Goal: Information Seeking & Learning: Understand process/instructions

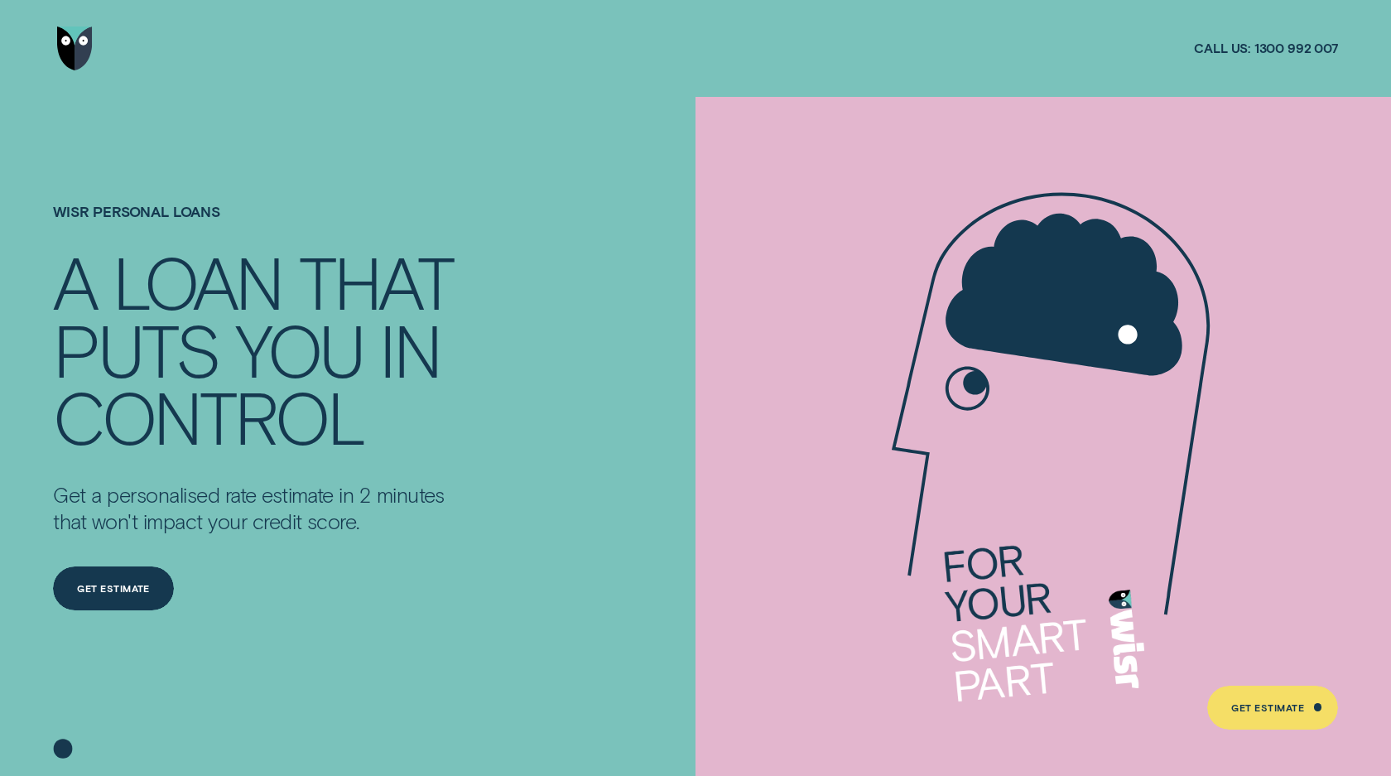
click at [84, 36] on img "Go to home page" at bounding box center [75, 48] width 36 height 44
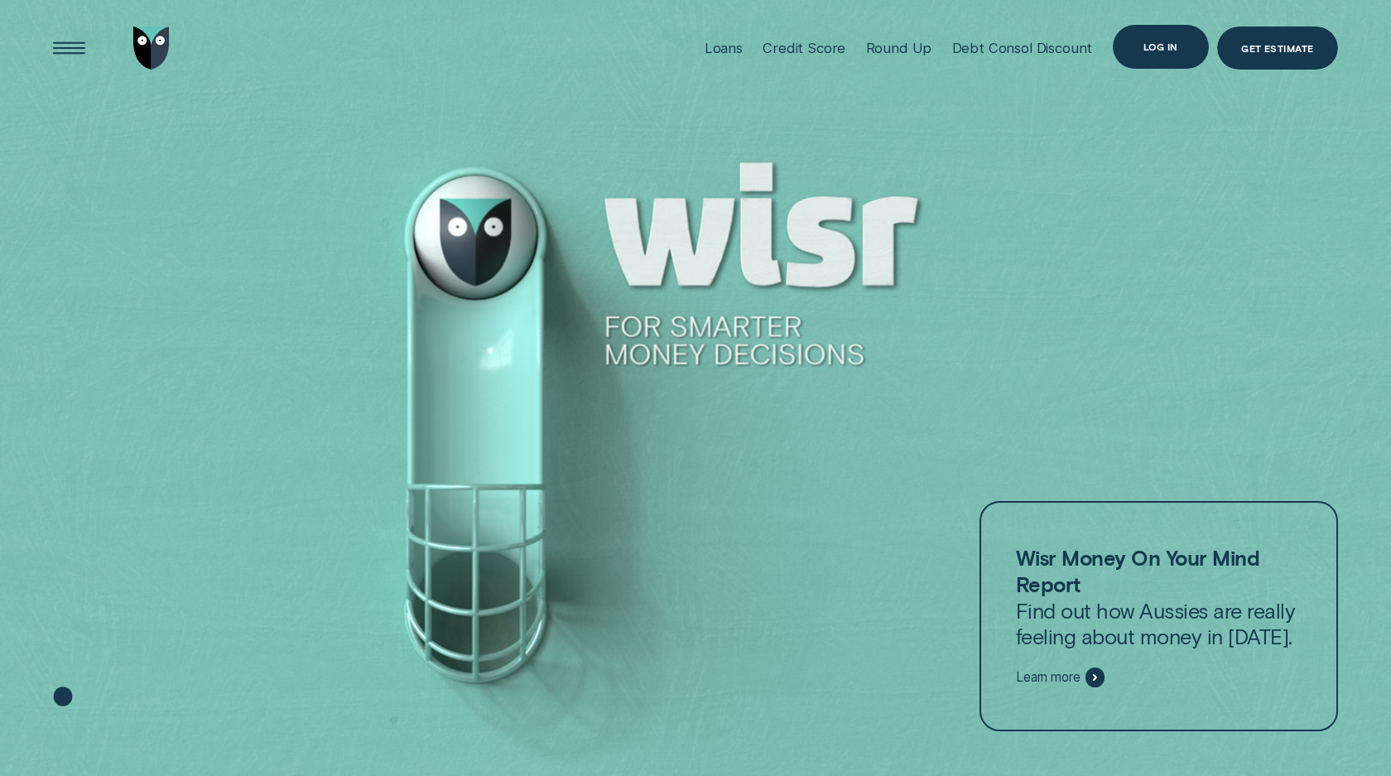
click at [1150, 50] on div "Log in" at bounding box center [1160, 46] width 35 height 8
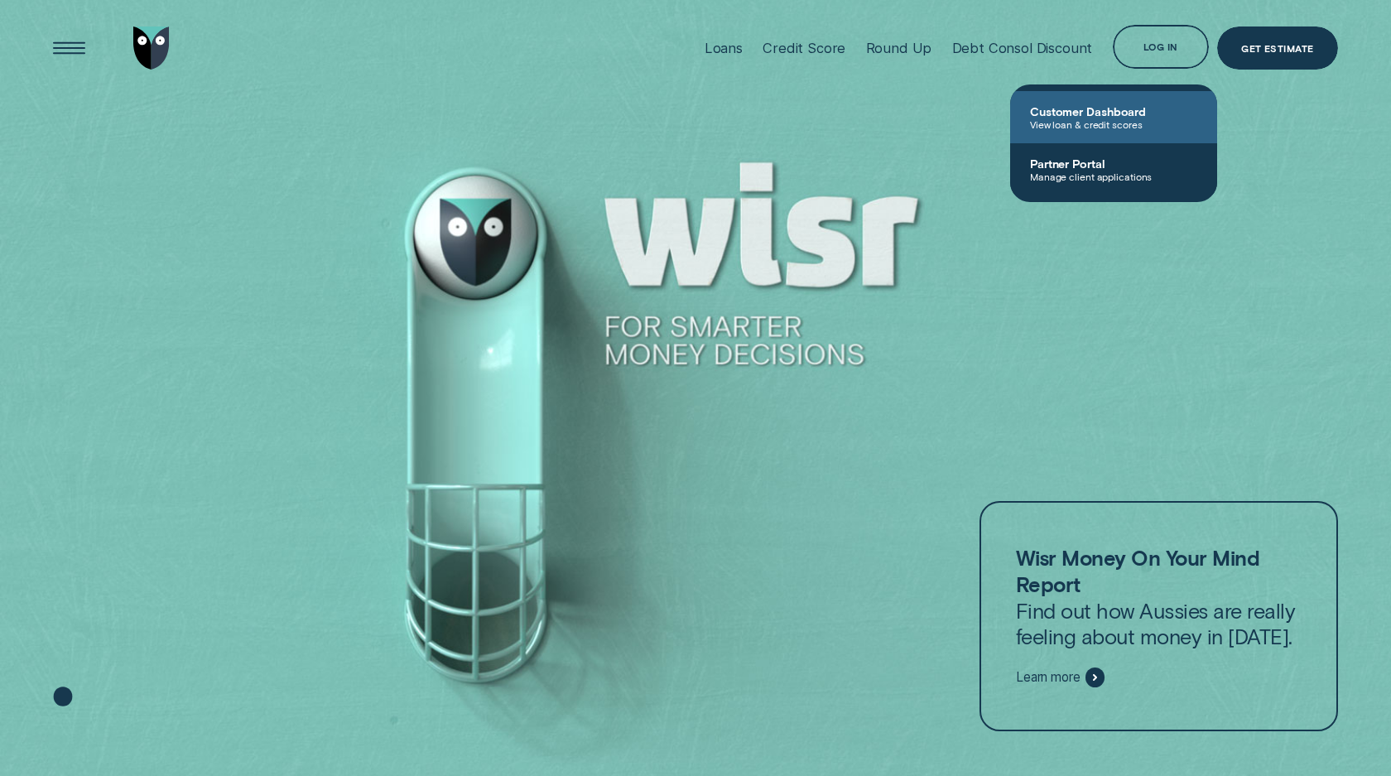
click at [1087, 118] on span "View loan & credit scores" at bounding box center [1113, 124] width 167 height 12
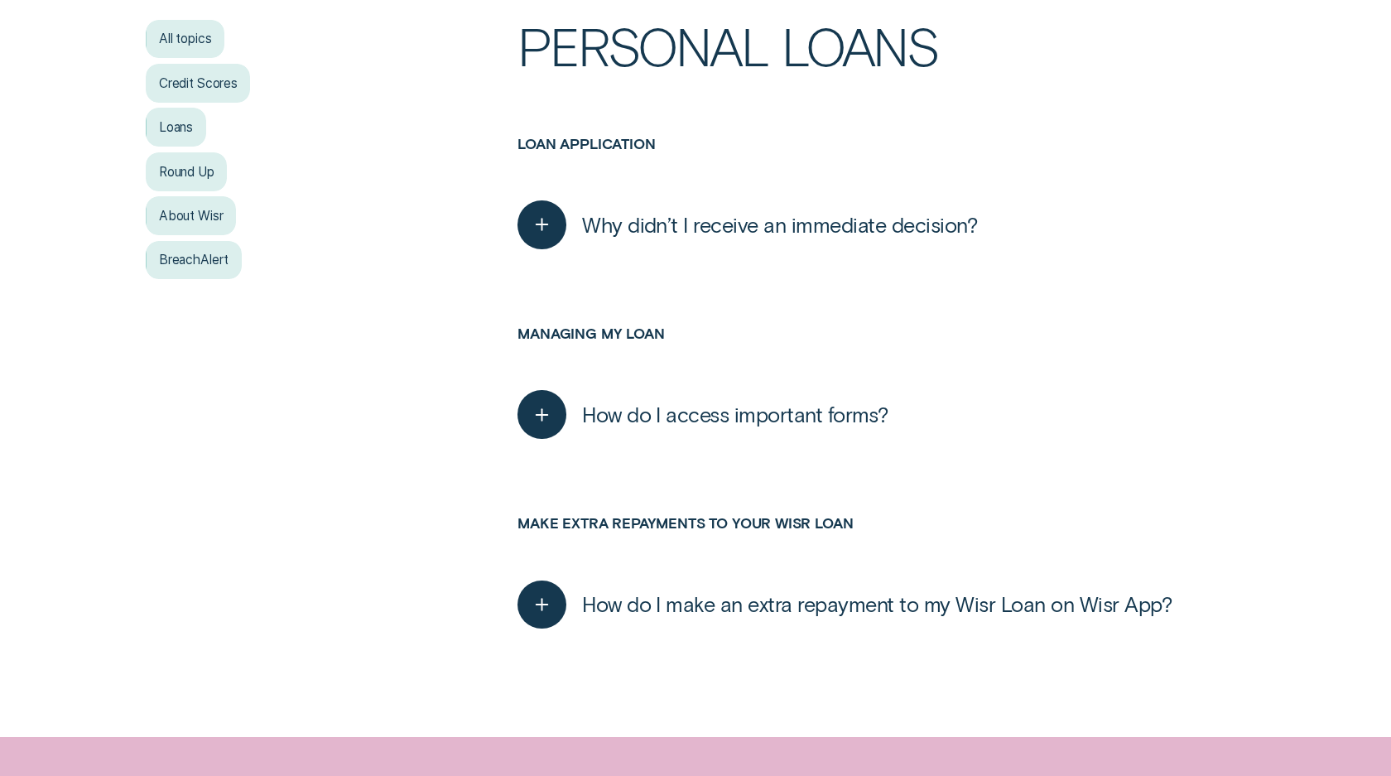
scroll to position [239, 0]
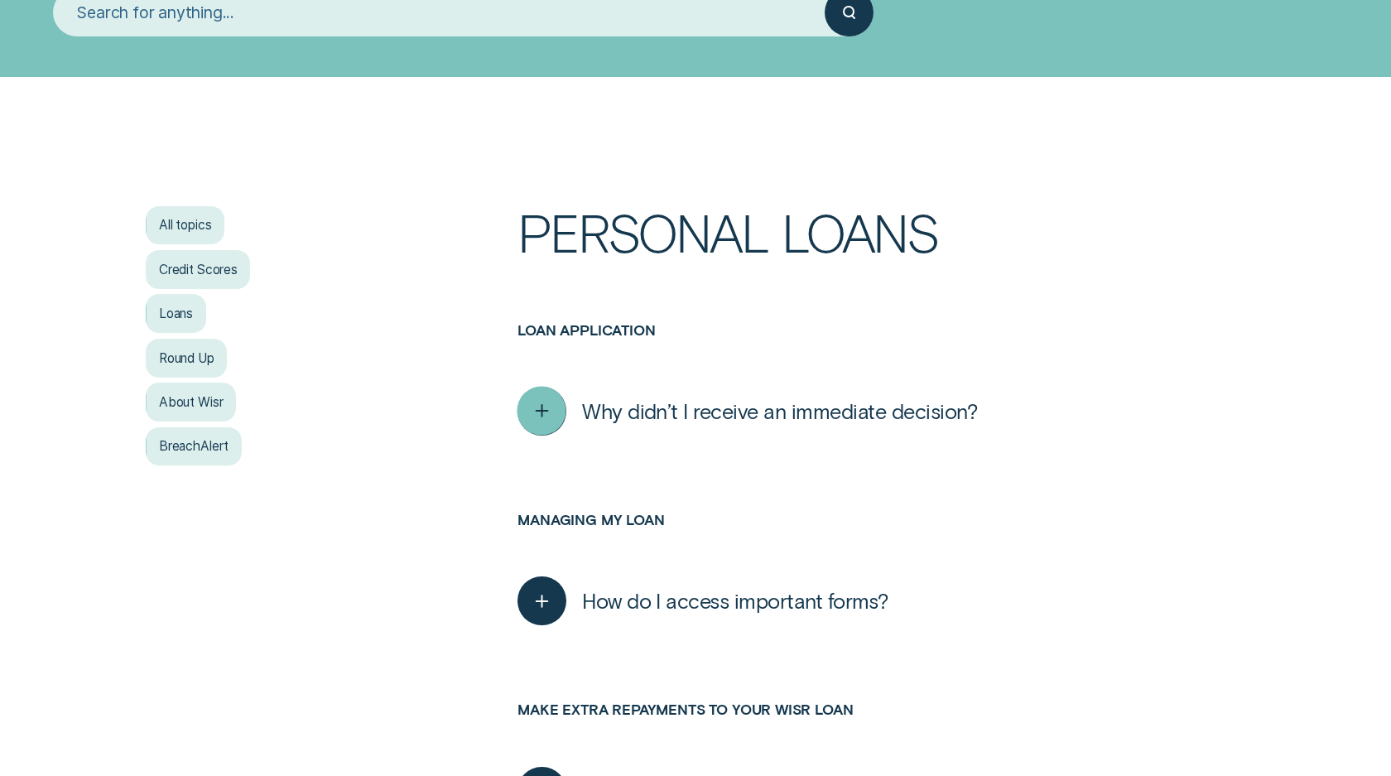
click at [554, 409] on icon "button" at bounding box center [542, 411] width 25 height 26
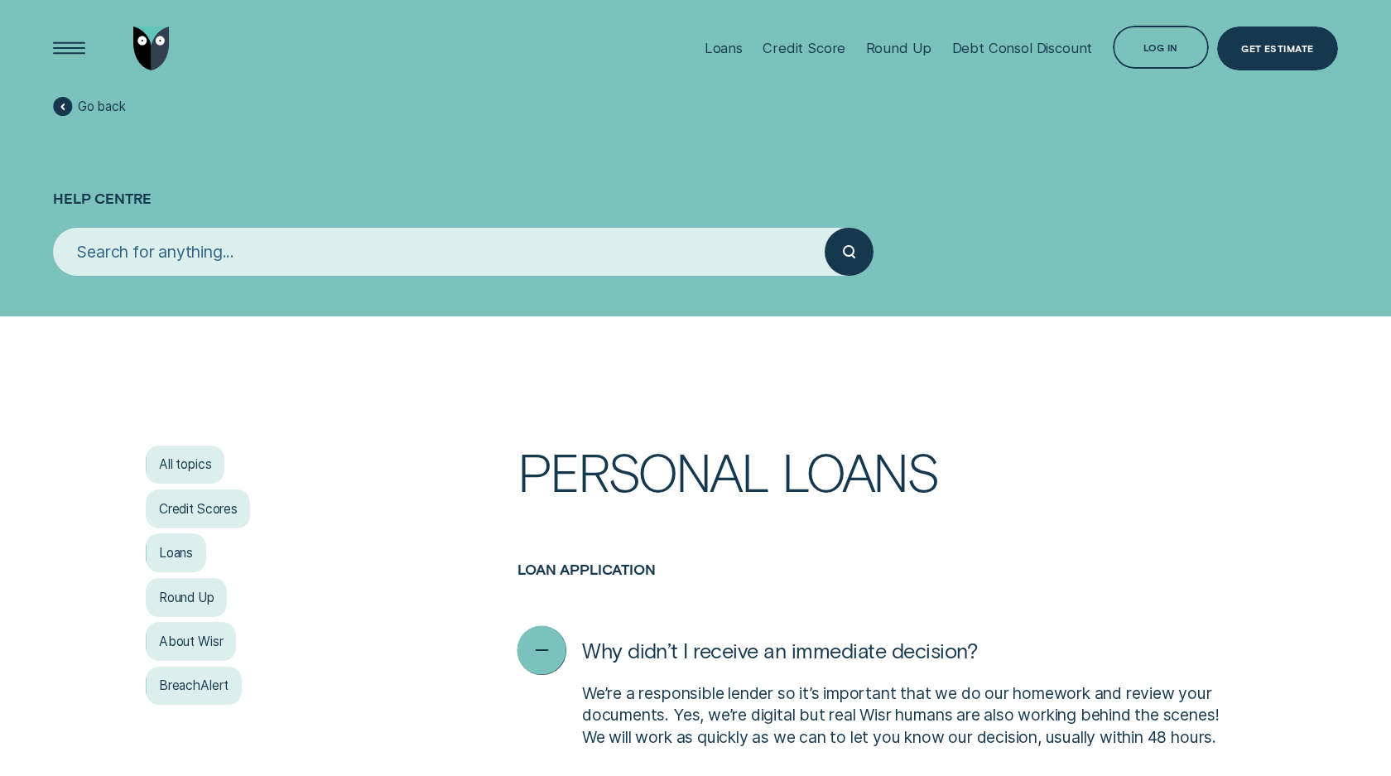
scroll to position [0, 0]
click at [178, 463] on div "All topics" at bounding box center [185, 464] width 79 height 39
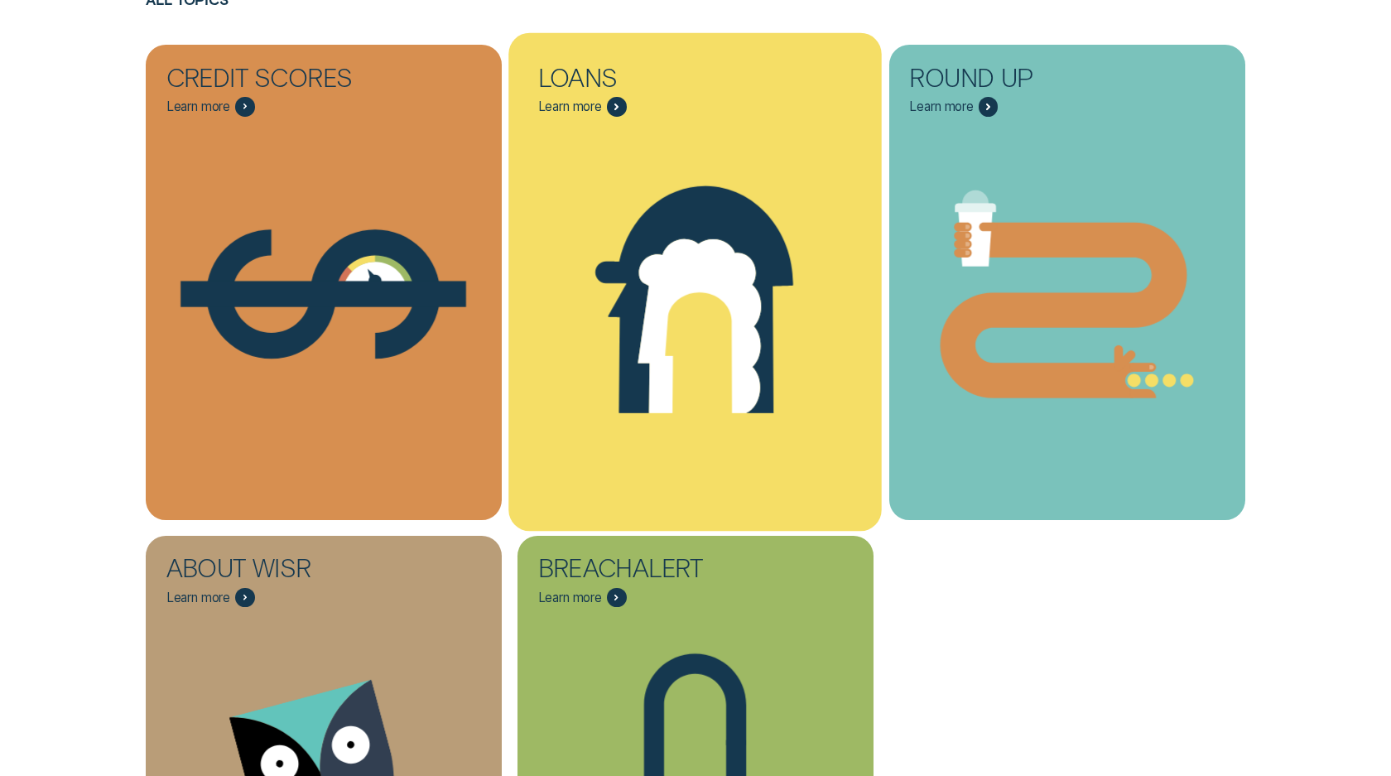
scroll to position [588, 0]
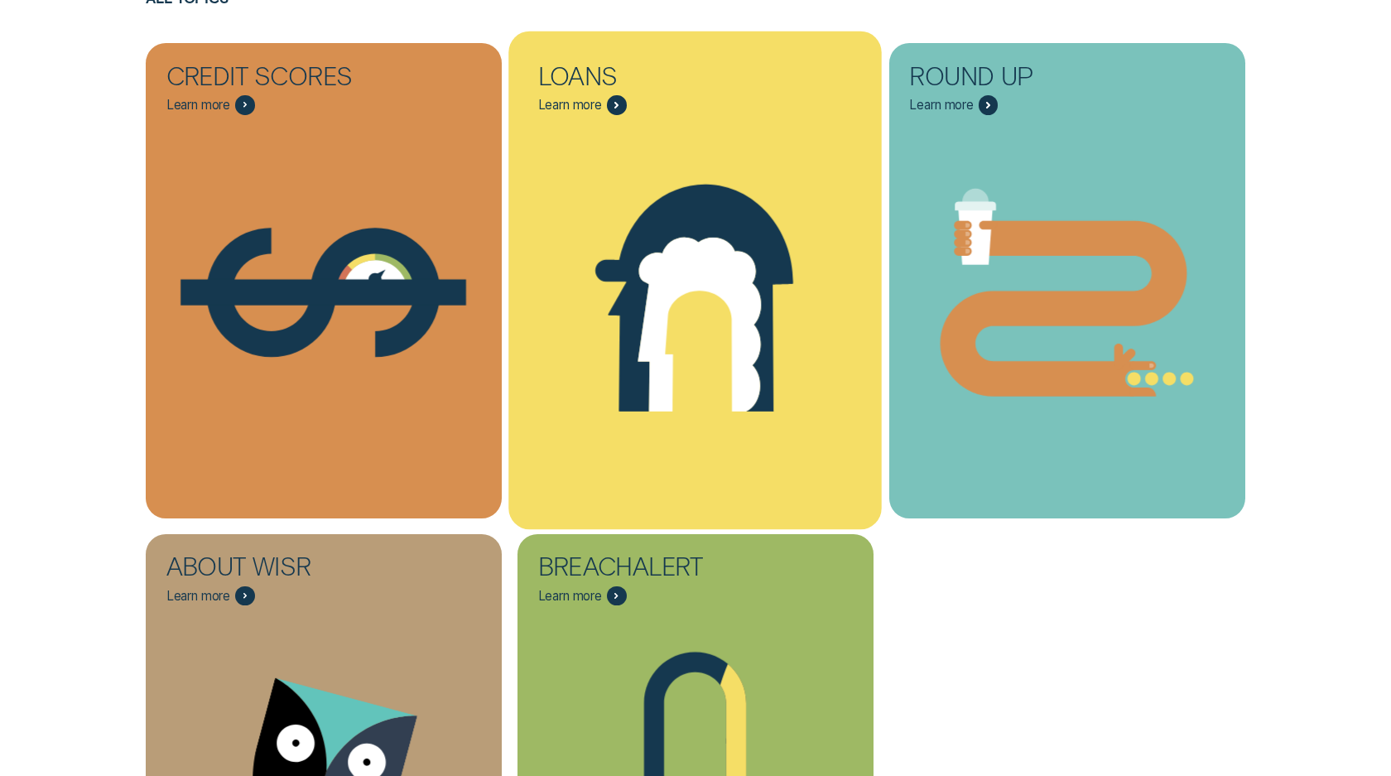
click at [696, 244] on icon "Loans - Learn more" at bounding box center [699, 325] width 123 height 175
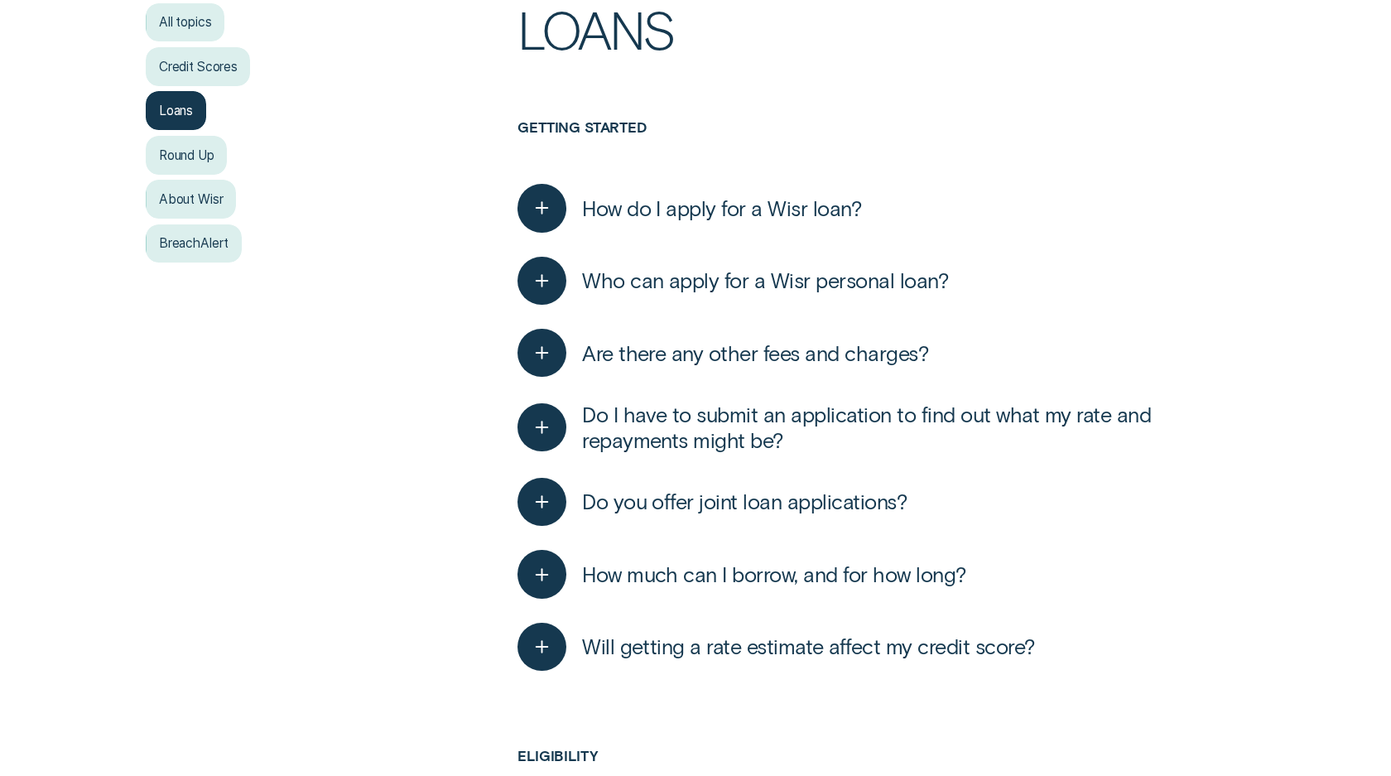
scroll to position [481, 0]
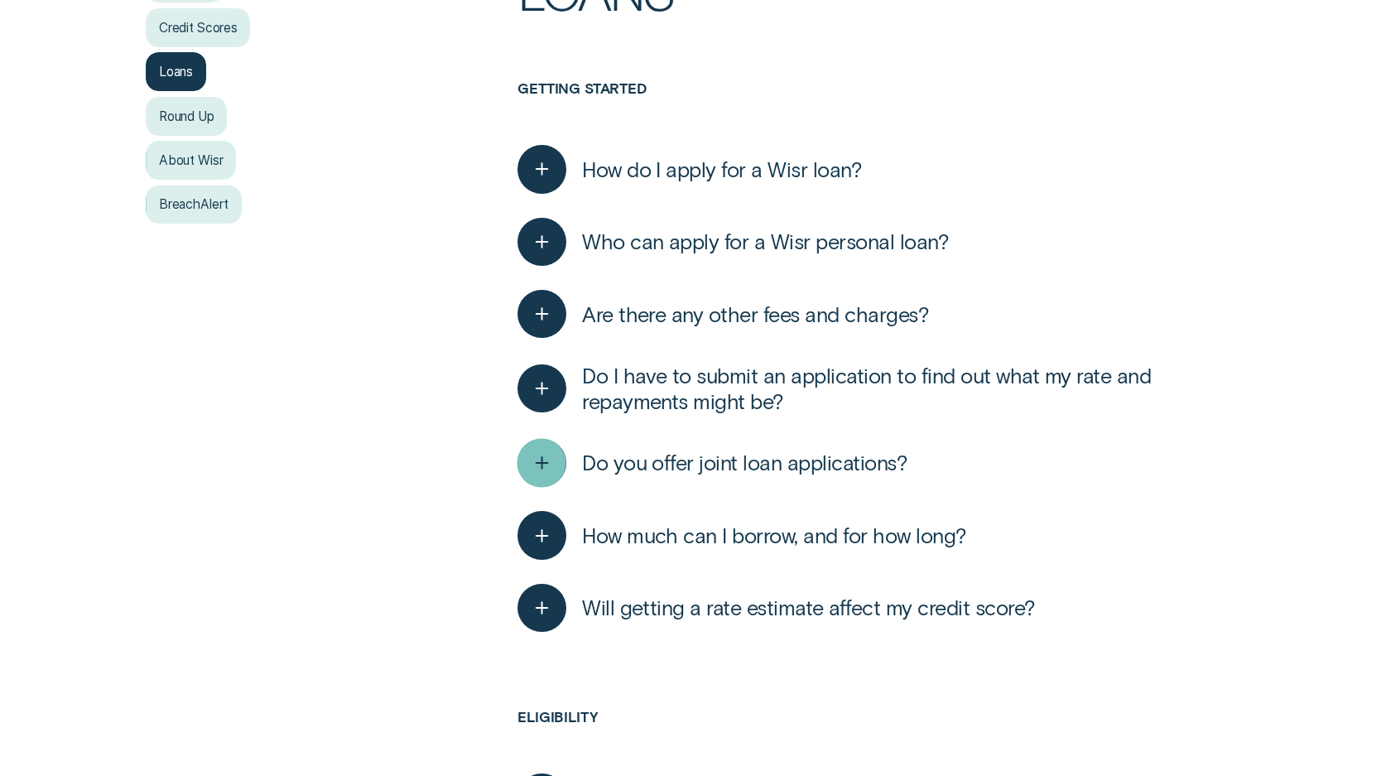
click at [558, 462] on div "button" at bounding box center [541, 462] width 49 height 49
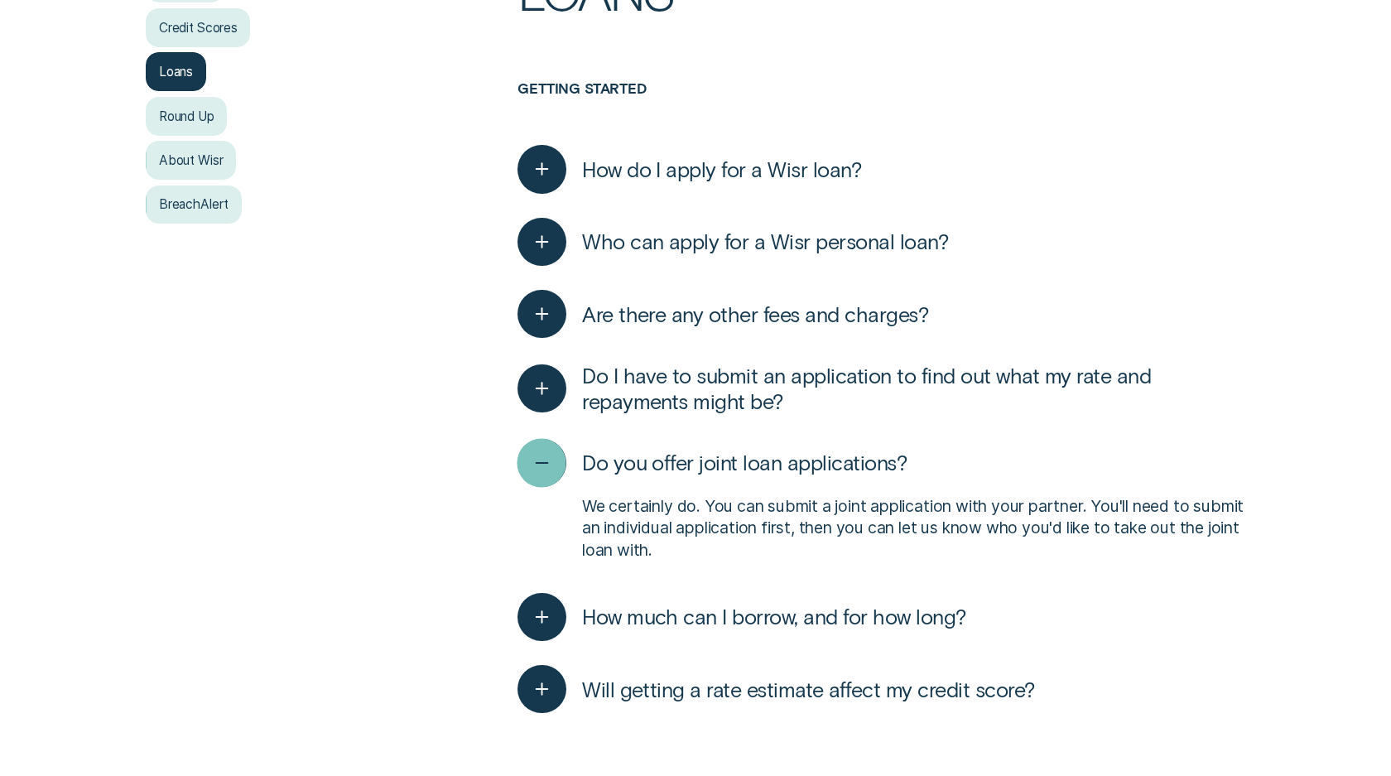
click at [558, 462] on div "button" at bounding box center [541, 462] width 49 height 49
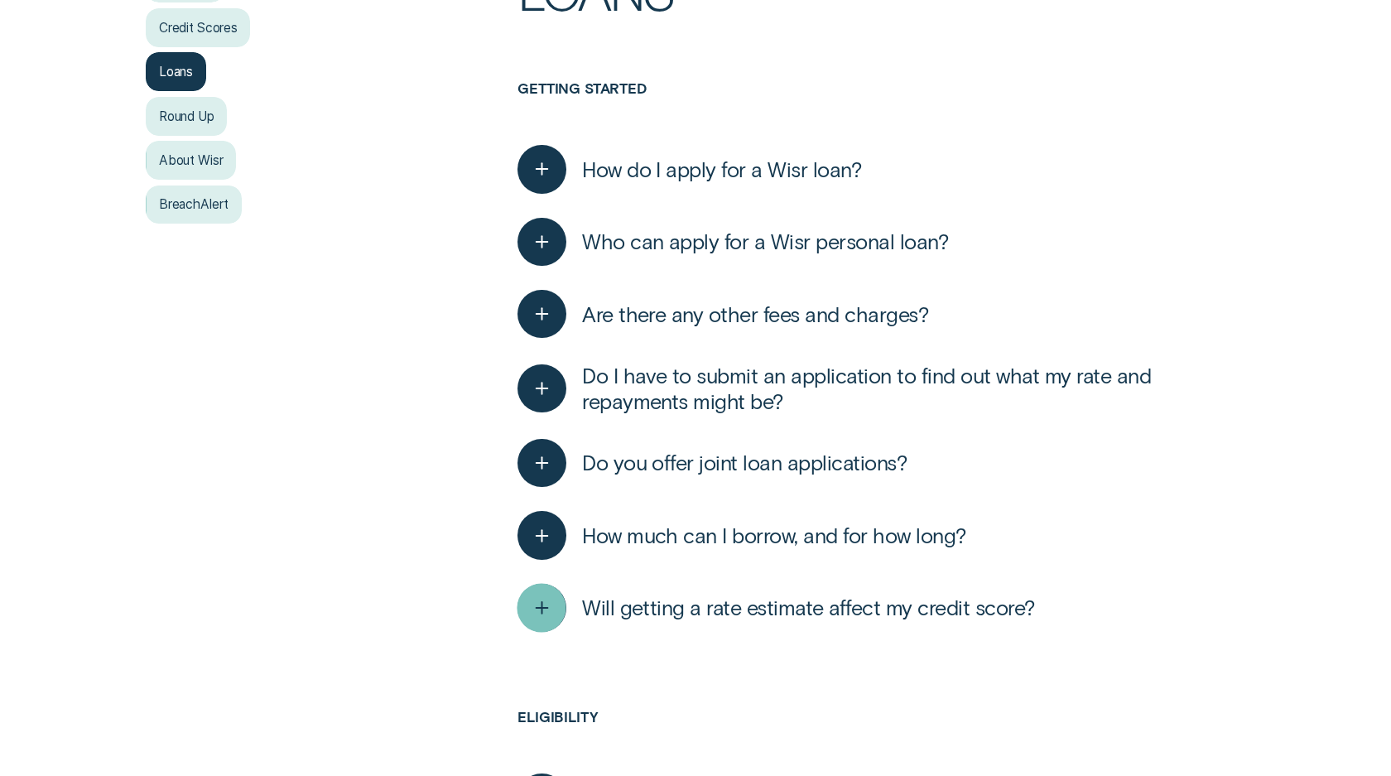
click at [543, 603] on icon "button" at bounding box center [542, 608] width 25 height 26
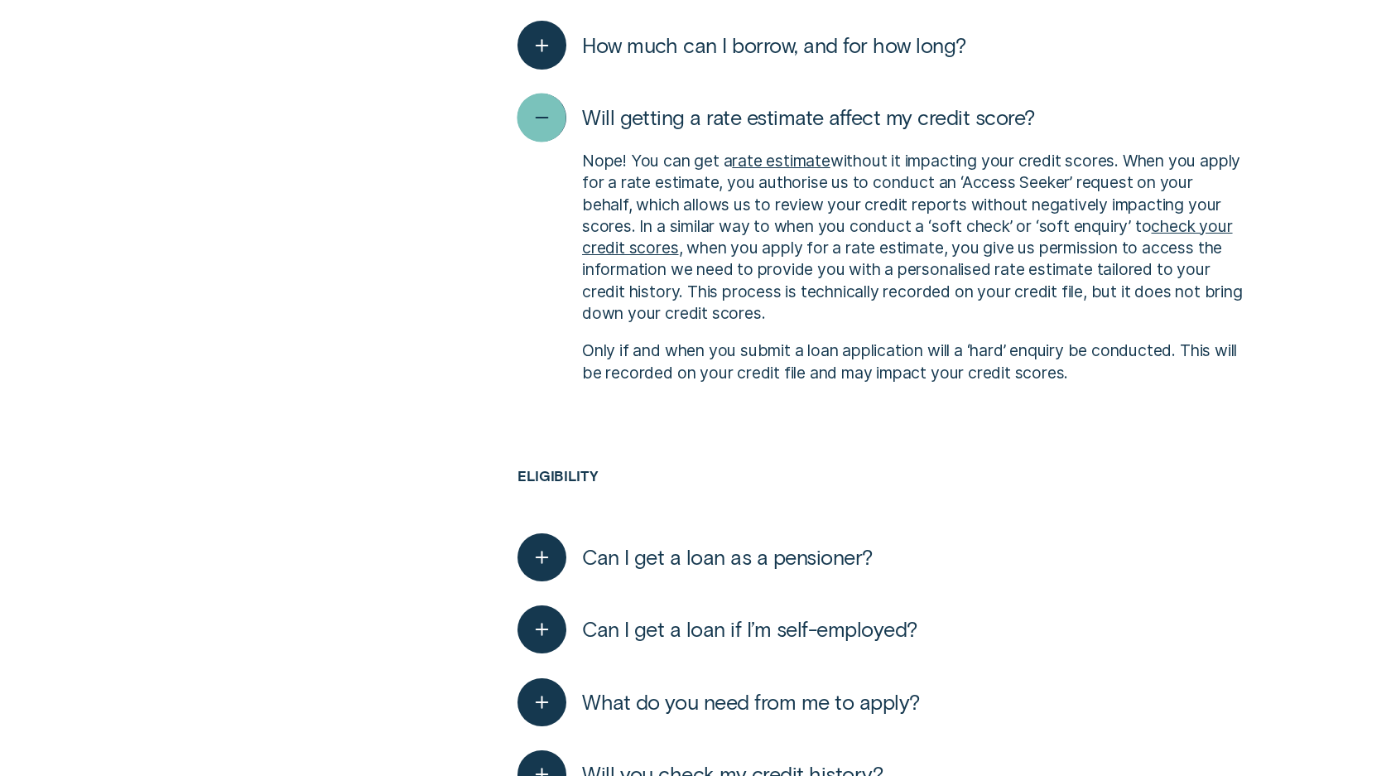
scroll to position [974, 0]
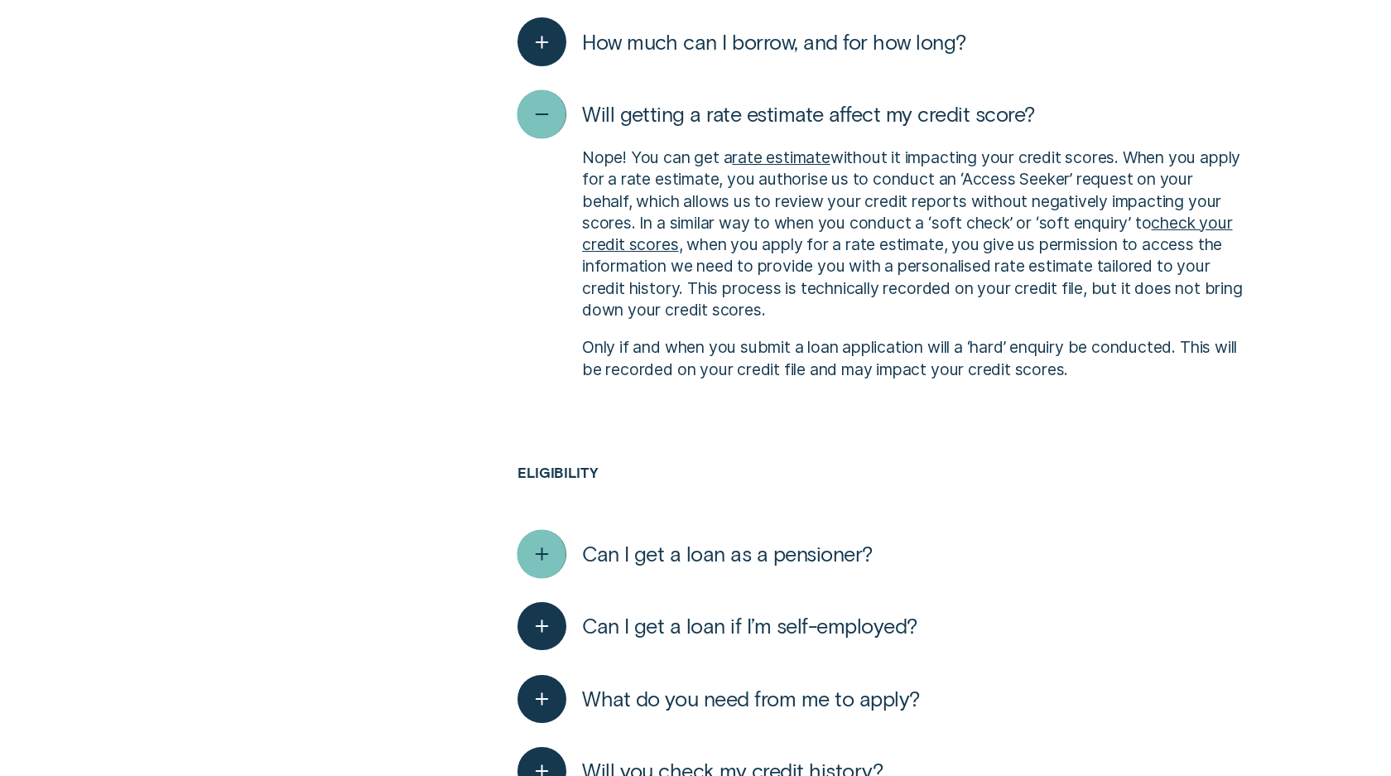
click at [548, 534] on div "button" at bounding box center [541, 553] width 49 height 49
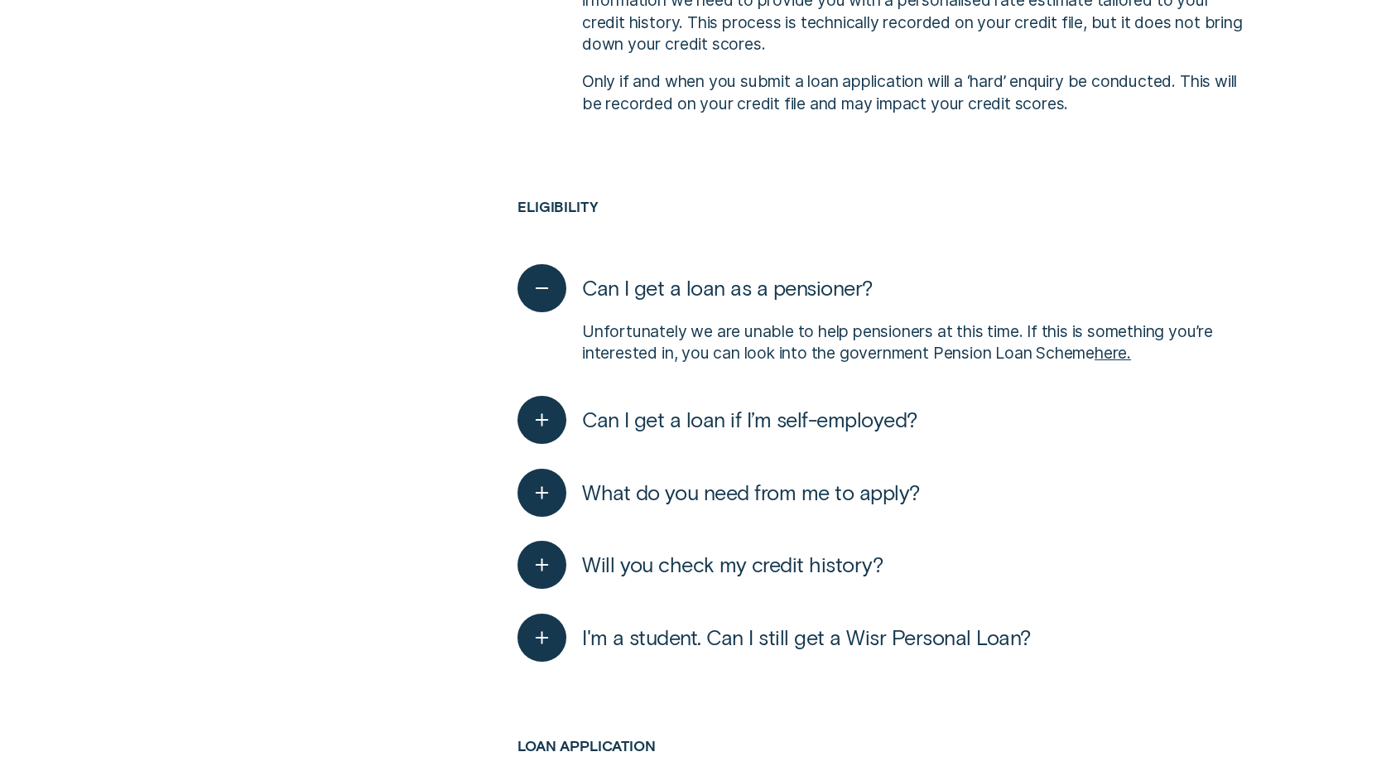
scroll to position [1237, 0]
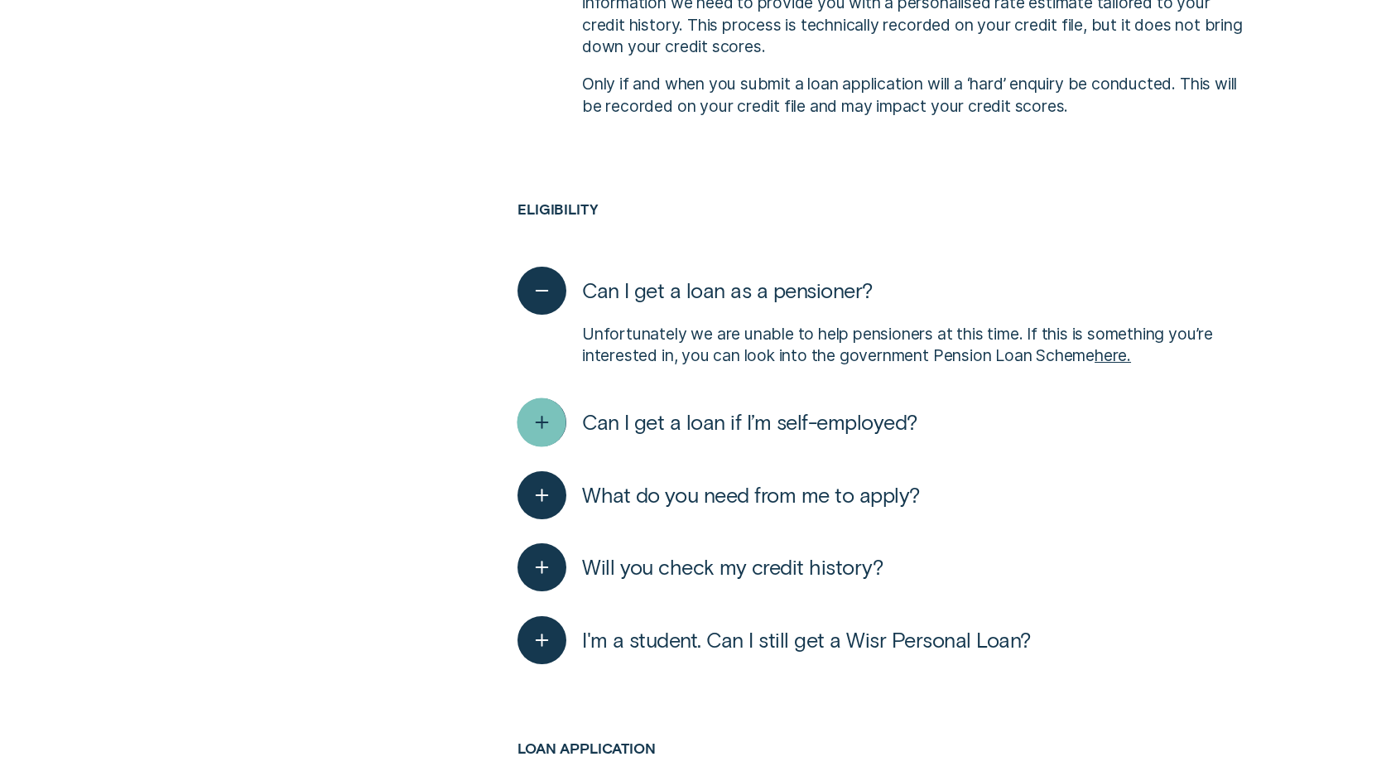
click at [541, 427] on icon "button" at bounding box center [542, 423] width 25 height 26
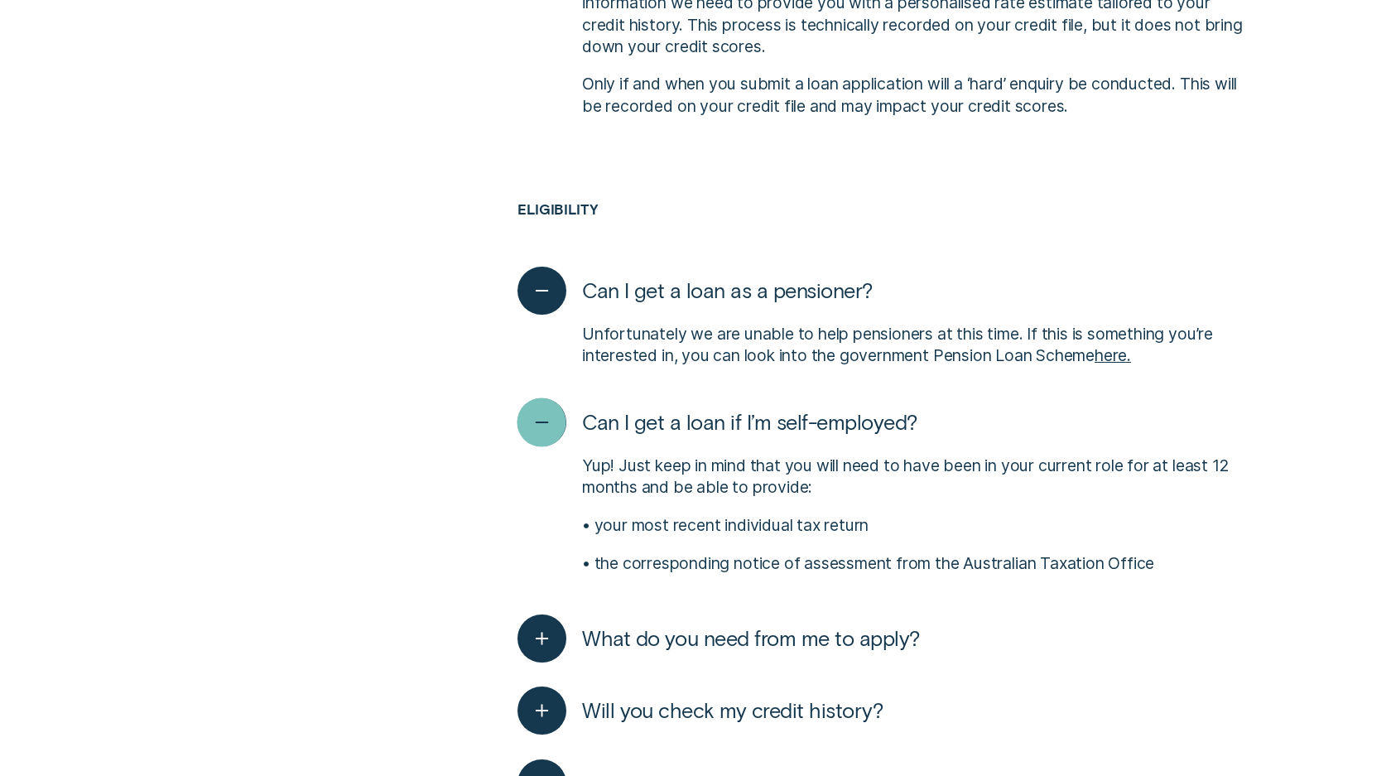
click at [541, 427] on icon "button" at bounding box center [542, 423] width 25 height 26
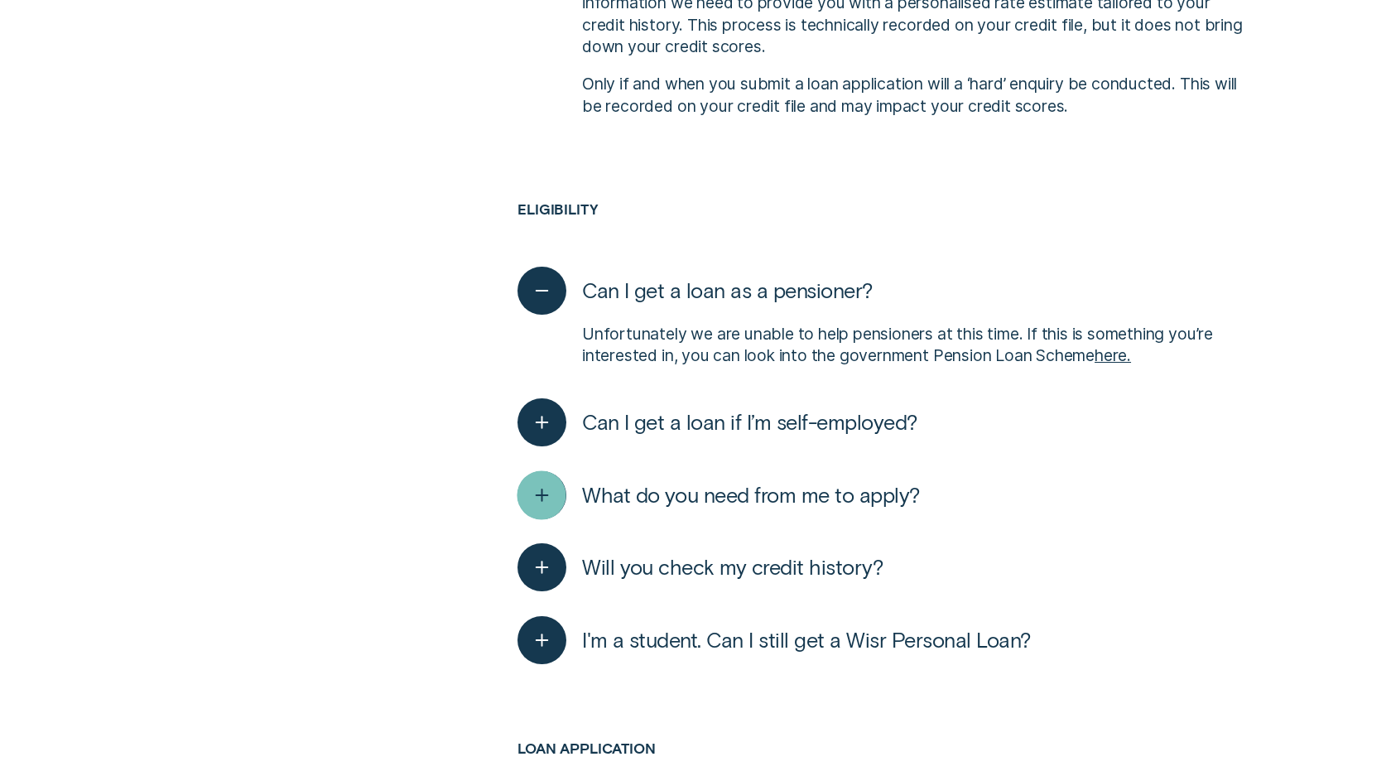
click at [532, 482] on icon "button" at bounding box center [542, 495] width 25 height 26
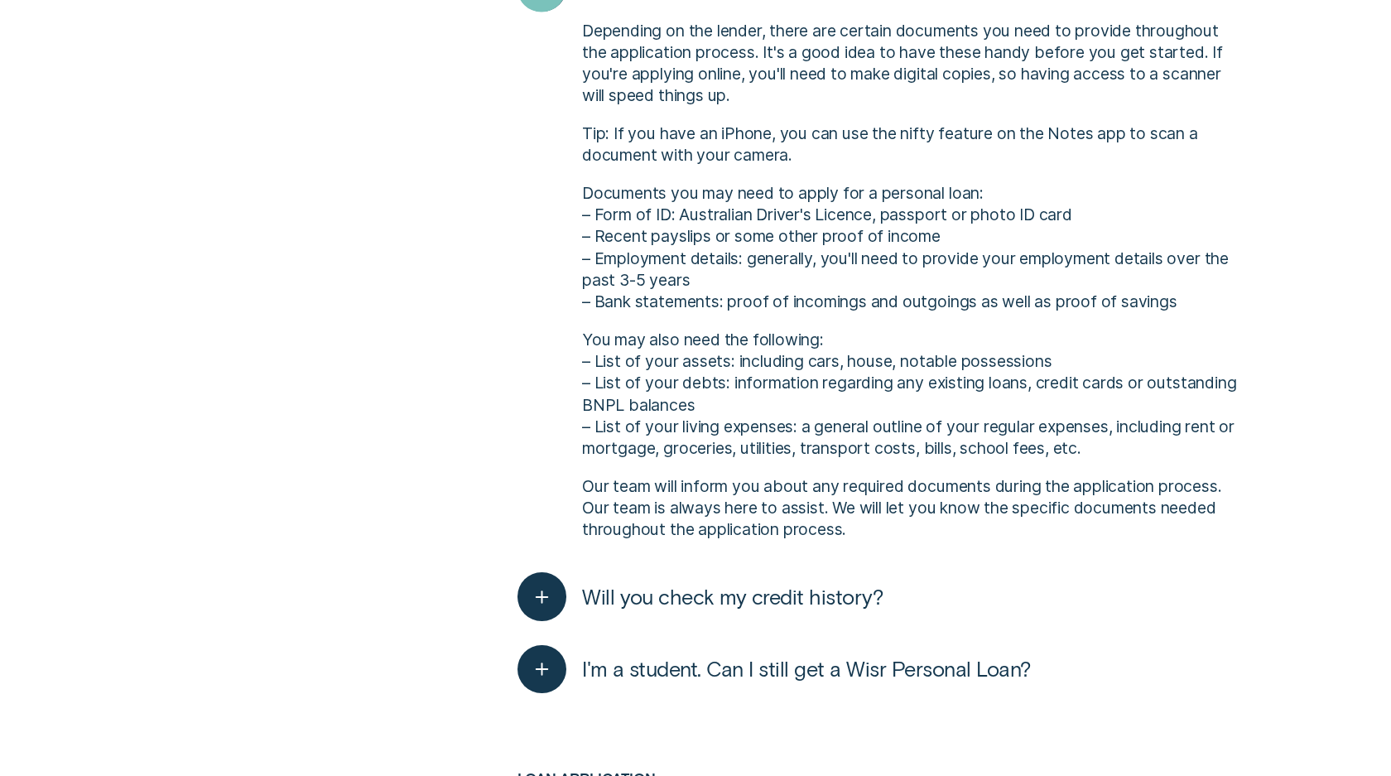
scroll to position [1755, 0]
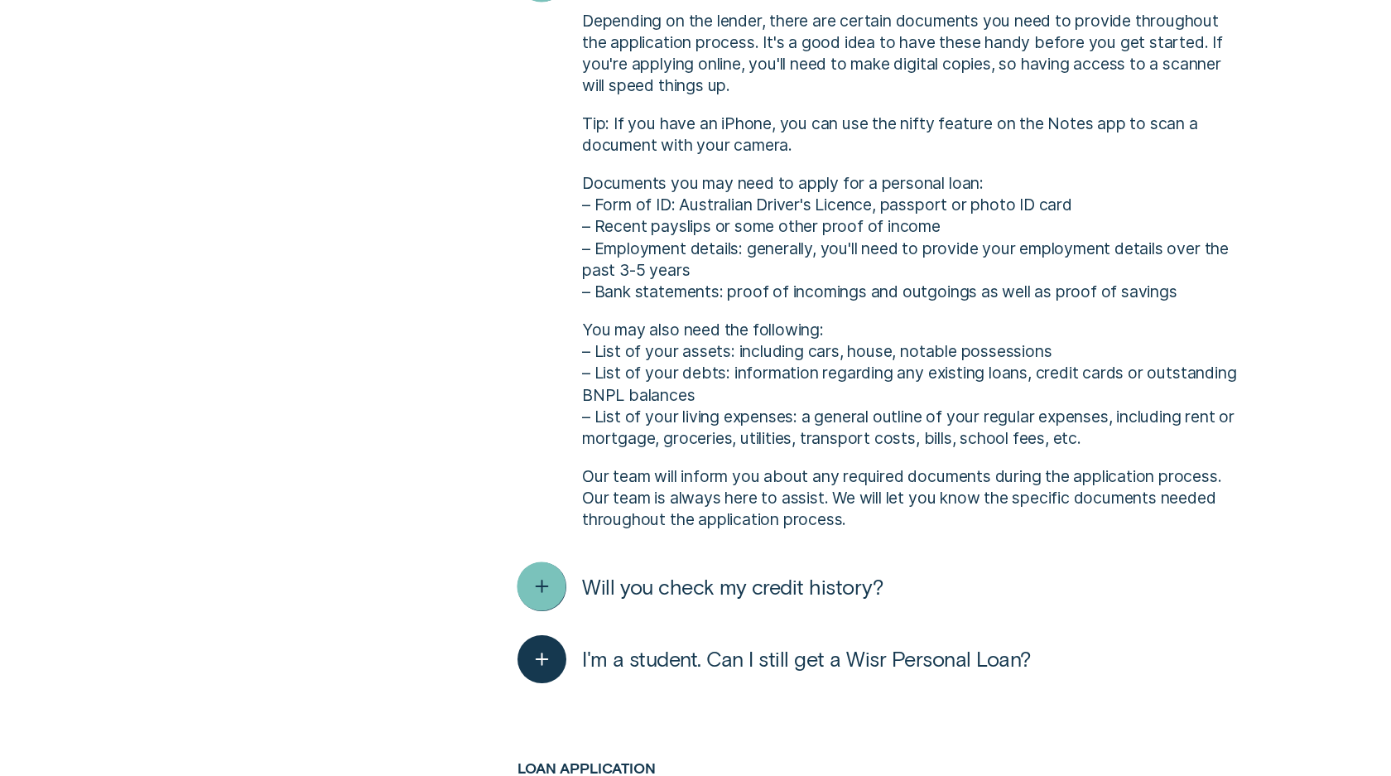
click at [540, 589] on icon "button" at bounding box center [542, 587] width 25 height 26
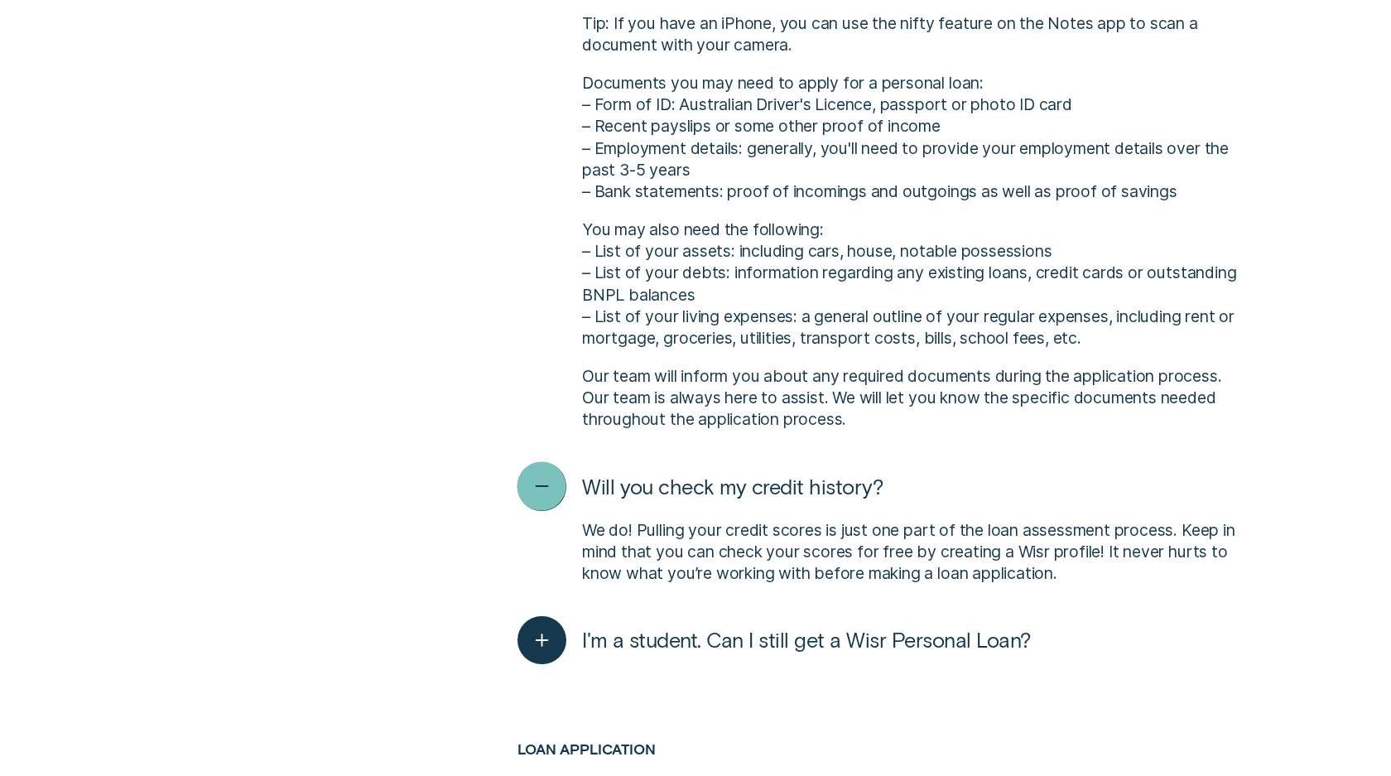
scroll to position [1852, 0]
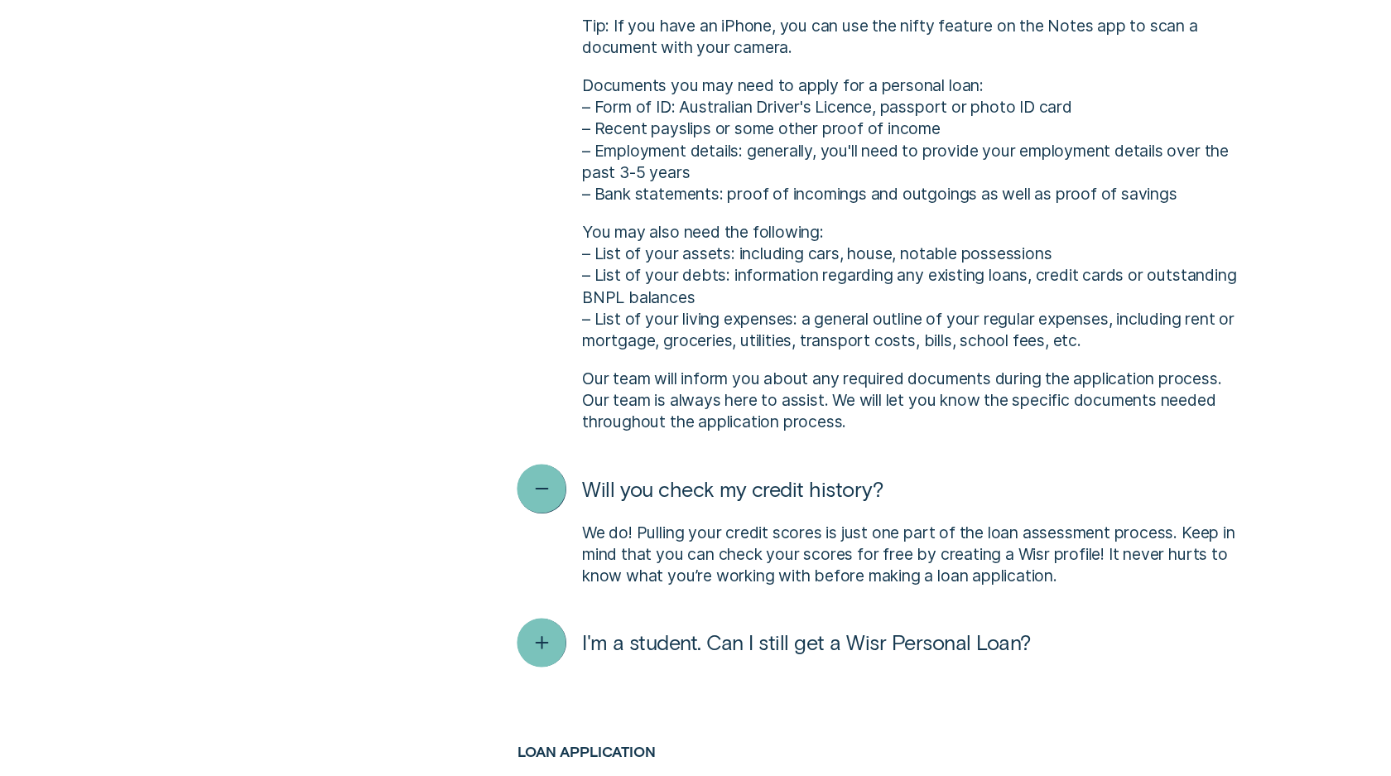
click at [521, 639] on div "button" at bounding box center [541, 642] width 49 height 49
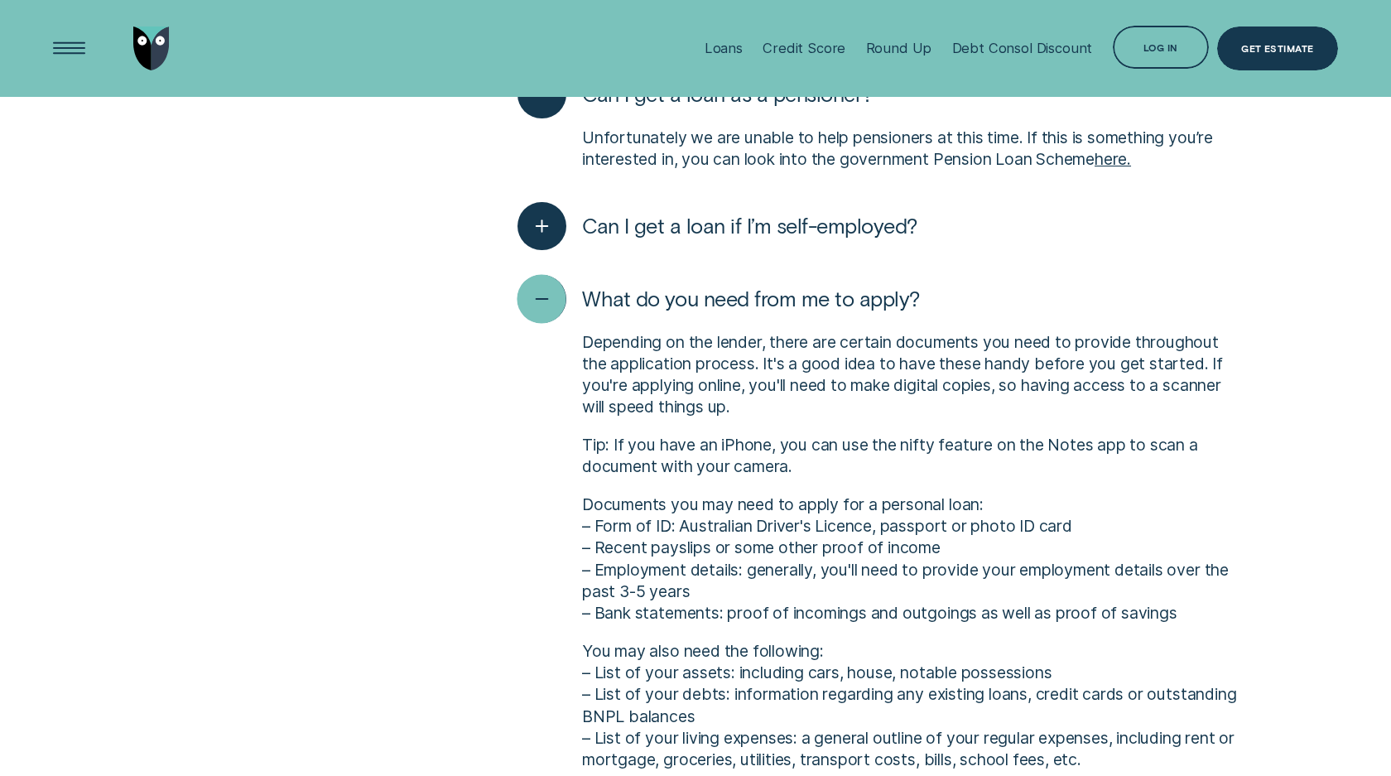
scroll to position [1253, 0]
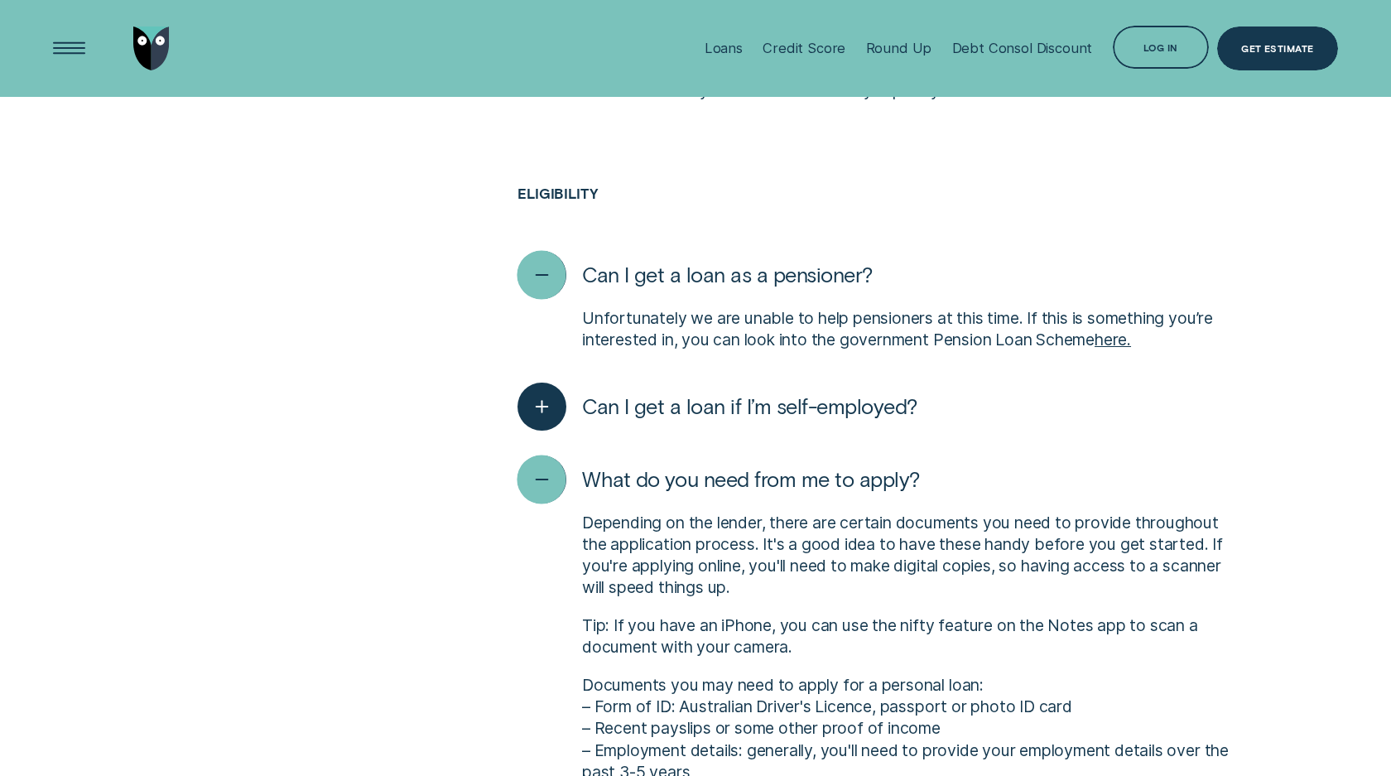
click at [560, 271] on div "button" at bounding box center [541, 274] width 49 height 49
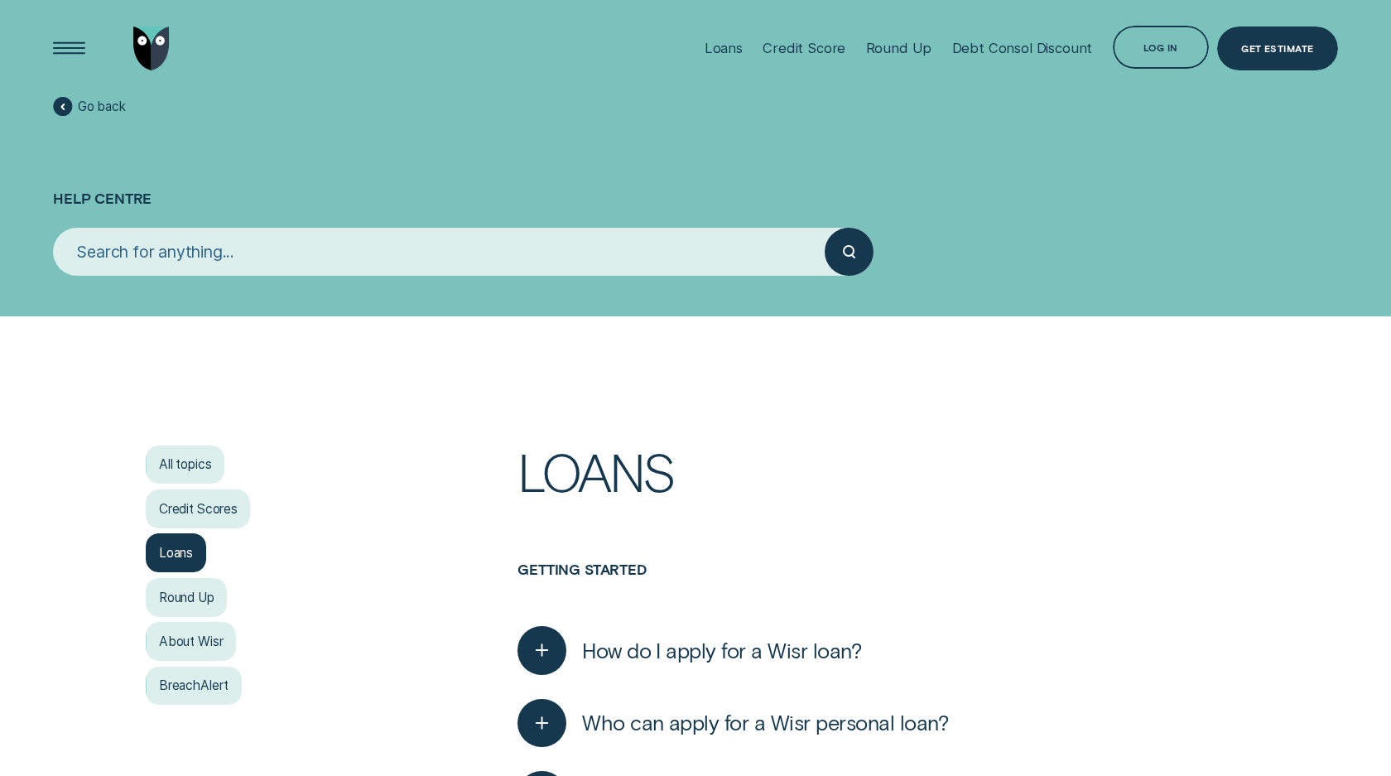
scroll to position [0, 0]
click at [255, 249] on input "search" at bounding box center [438, 252] width 771 height 48
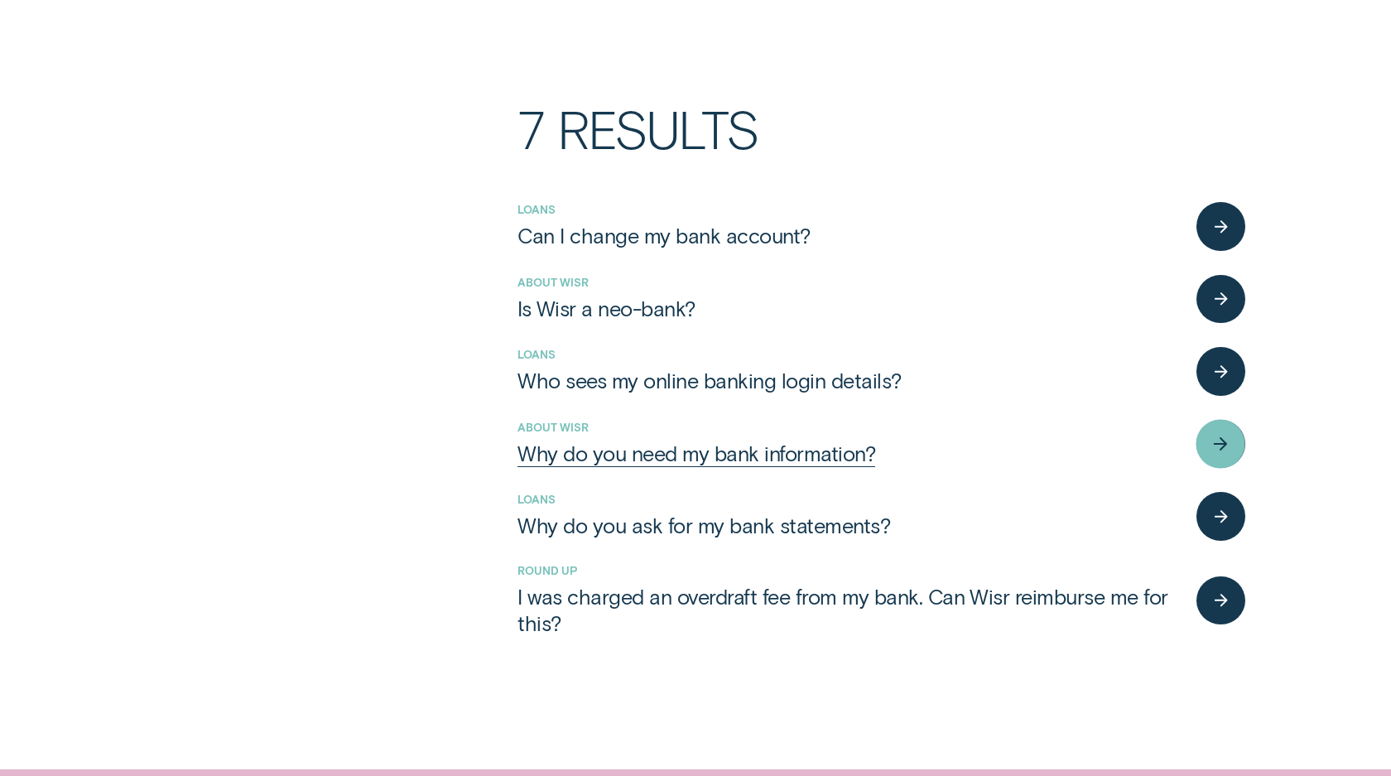
scroll to position [375, 0]
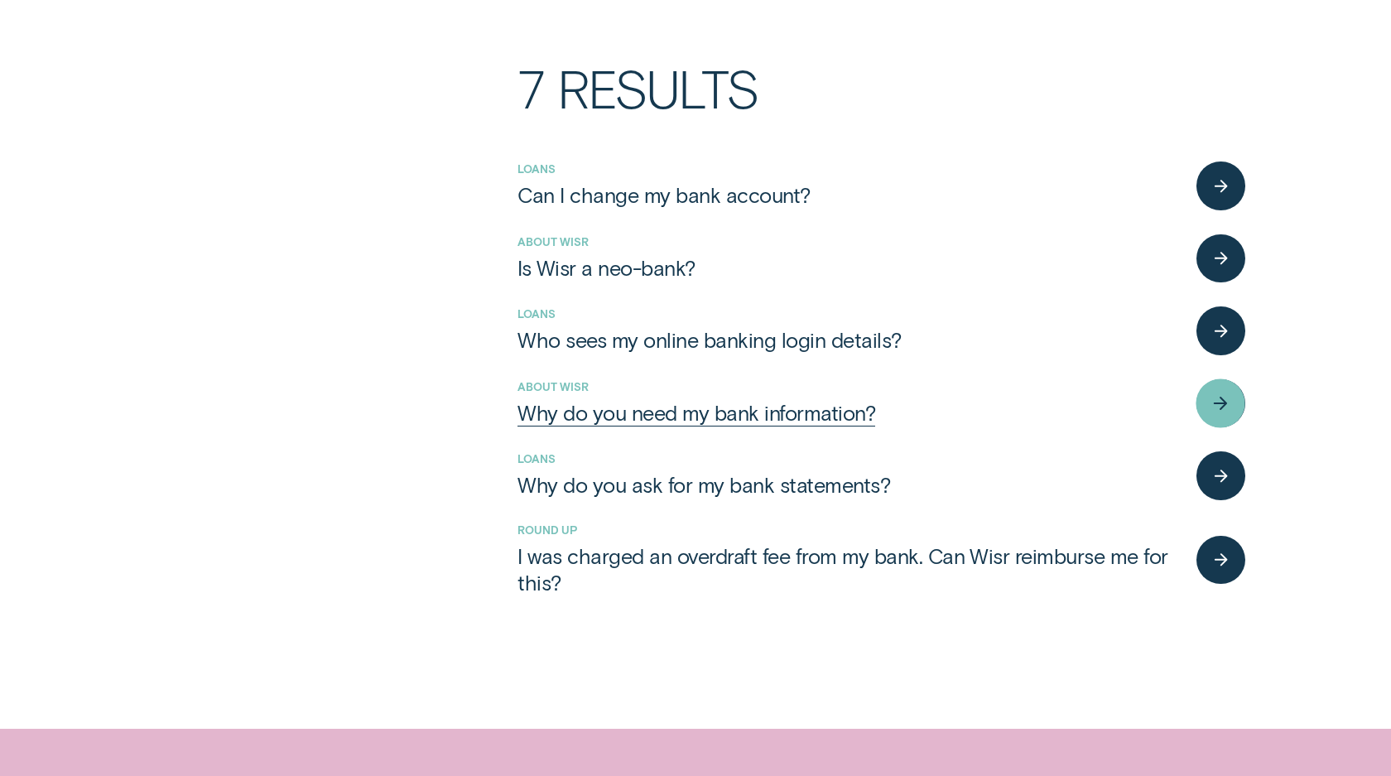
type input "bank"
click at [1233, 415] on div "button" at bounding box center [1220, 402] width 49 height 49
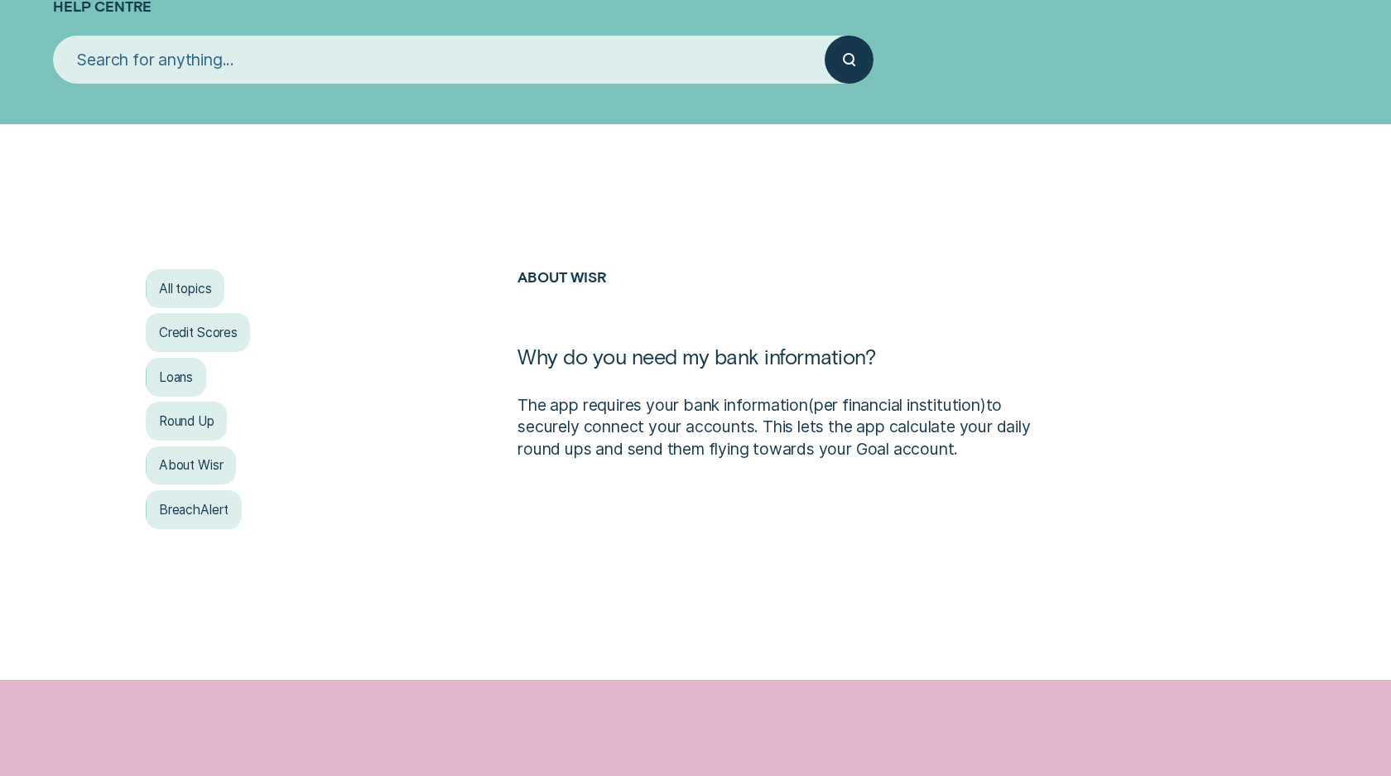
scroll to position [193, 0]
click at [470, 65] on input "search" at bounding box center [438, 59] width 771 height 48
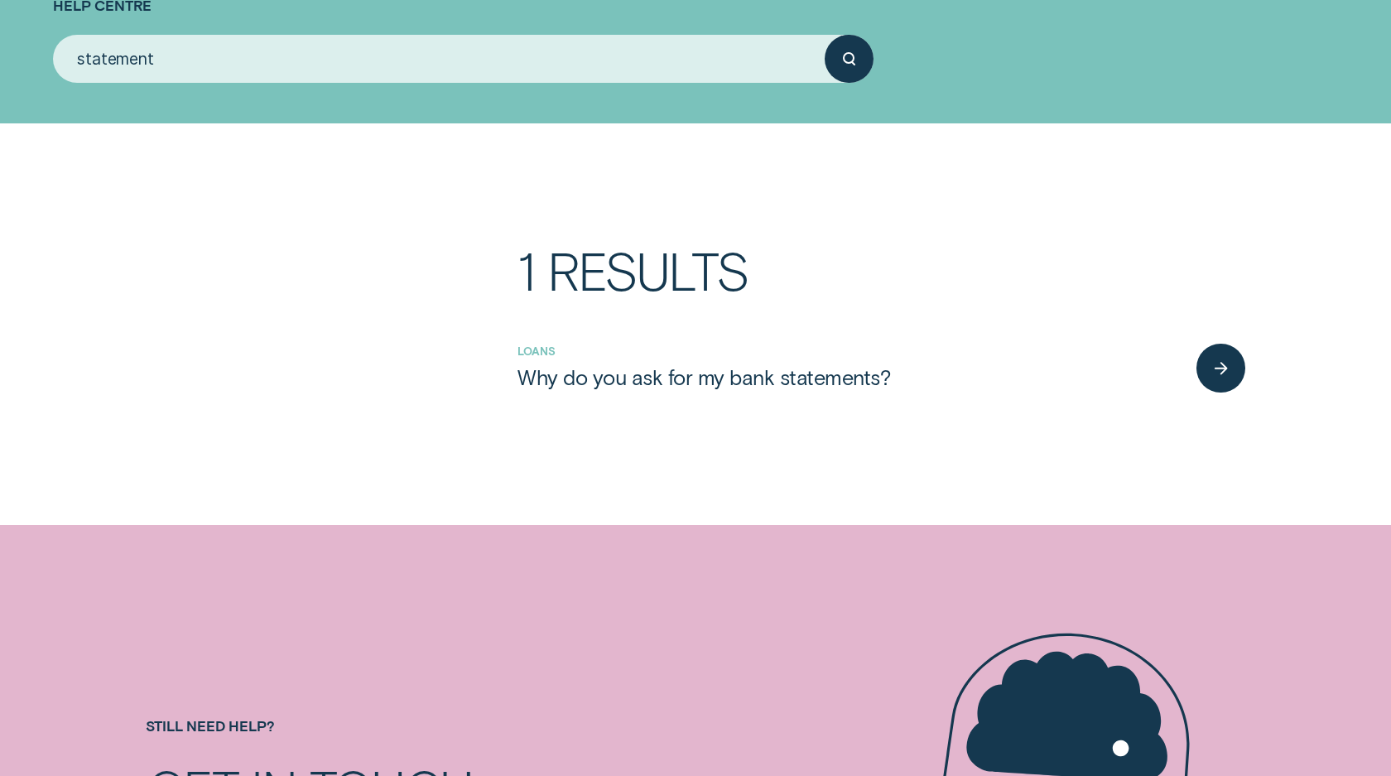
type input "statement"
click at [848, 58] on button "submit" at bounding box center [848, 59] width 48 height 48
click at [819, 372] on div "Why do you ask for my bank statements?" at bounding box center [703, 377] width 372 height 26
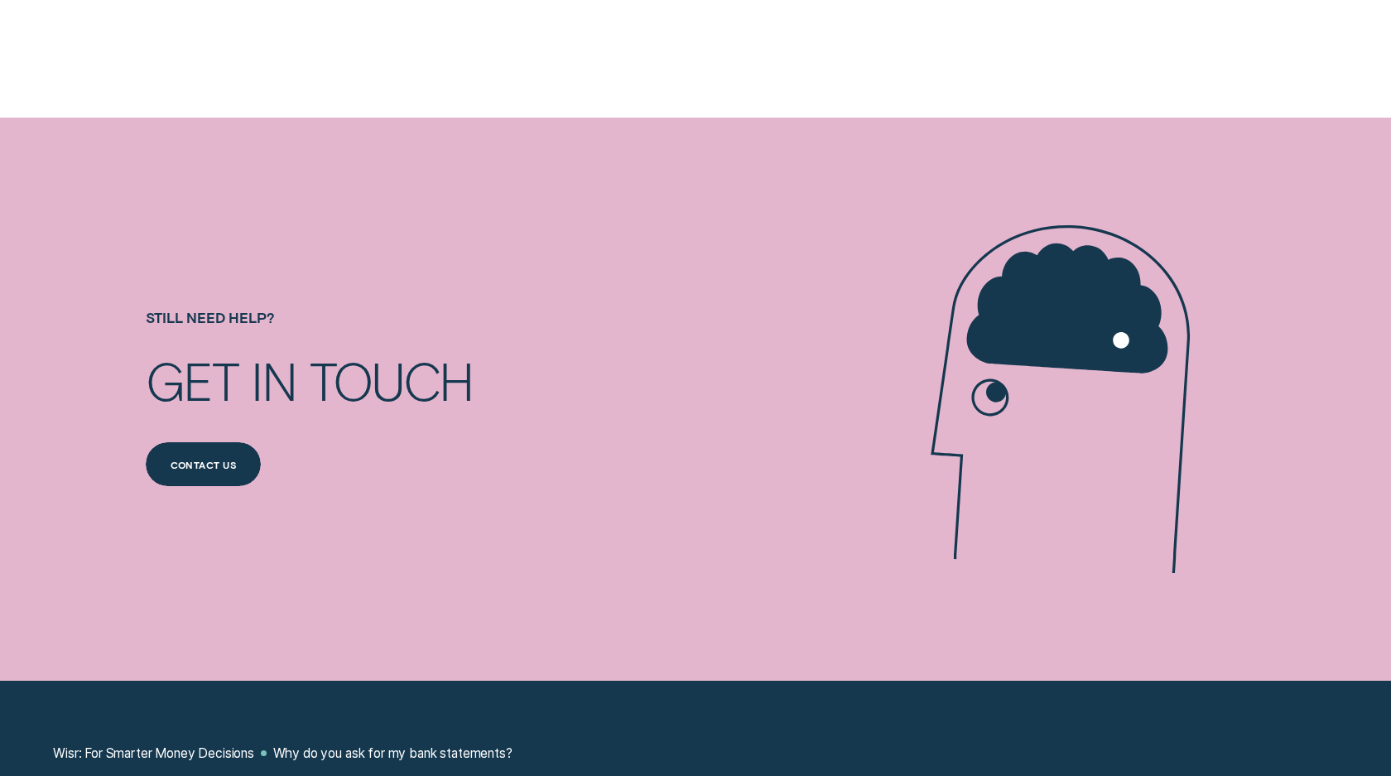
scroll to position [755, 0]
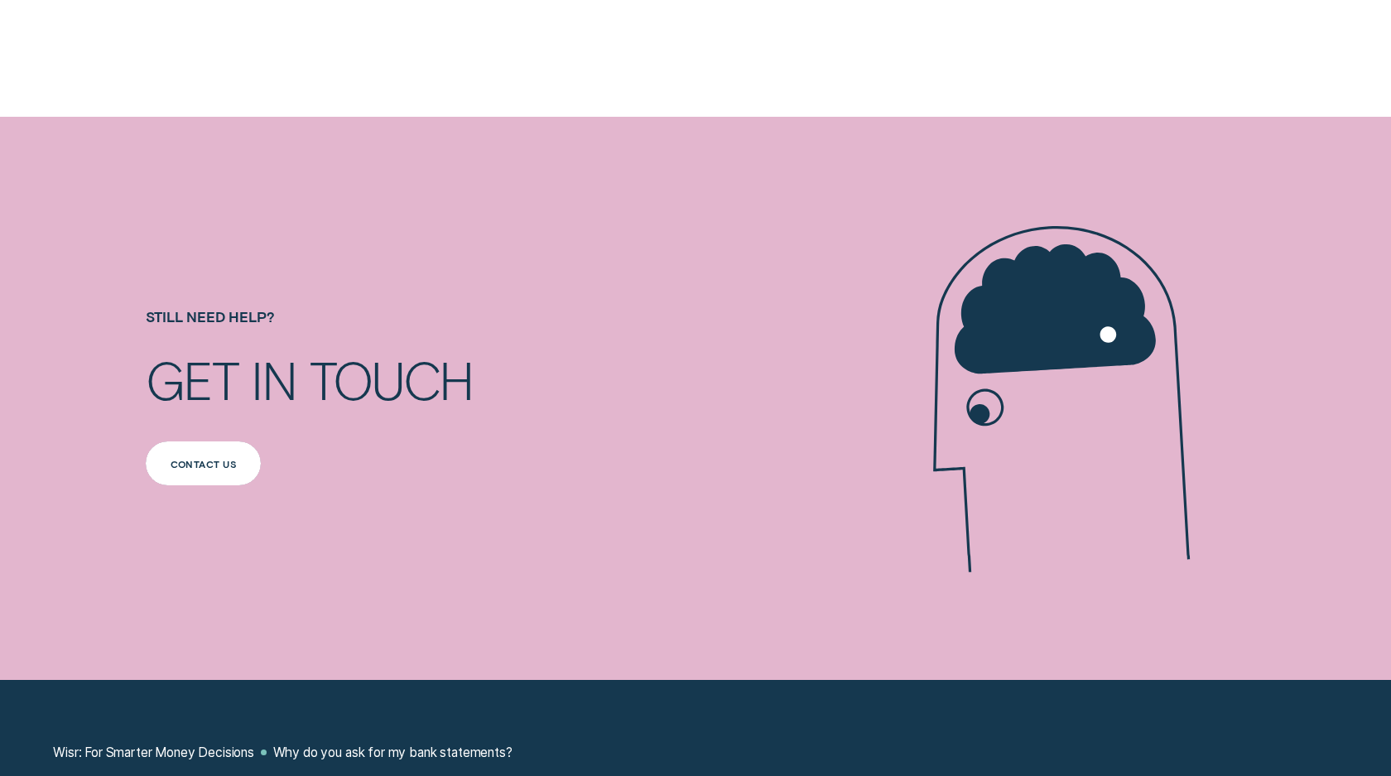
click at [190, 464] on div "Contact us" at bounding box center [204, 463] width 67 height 8
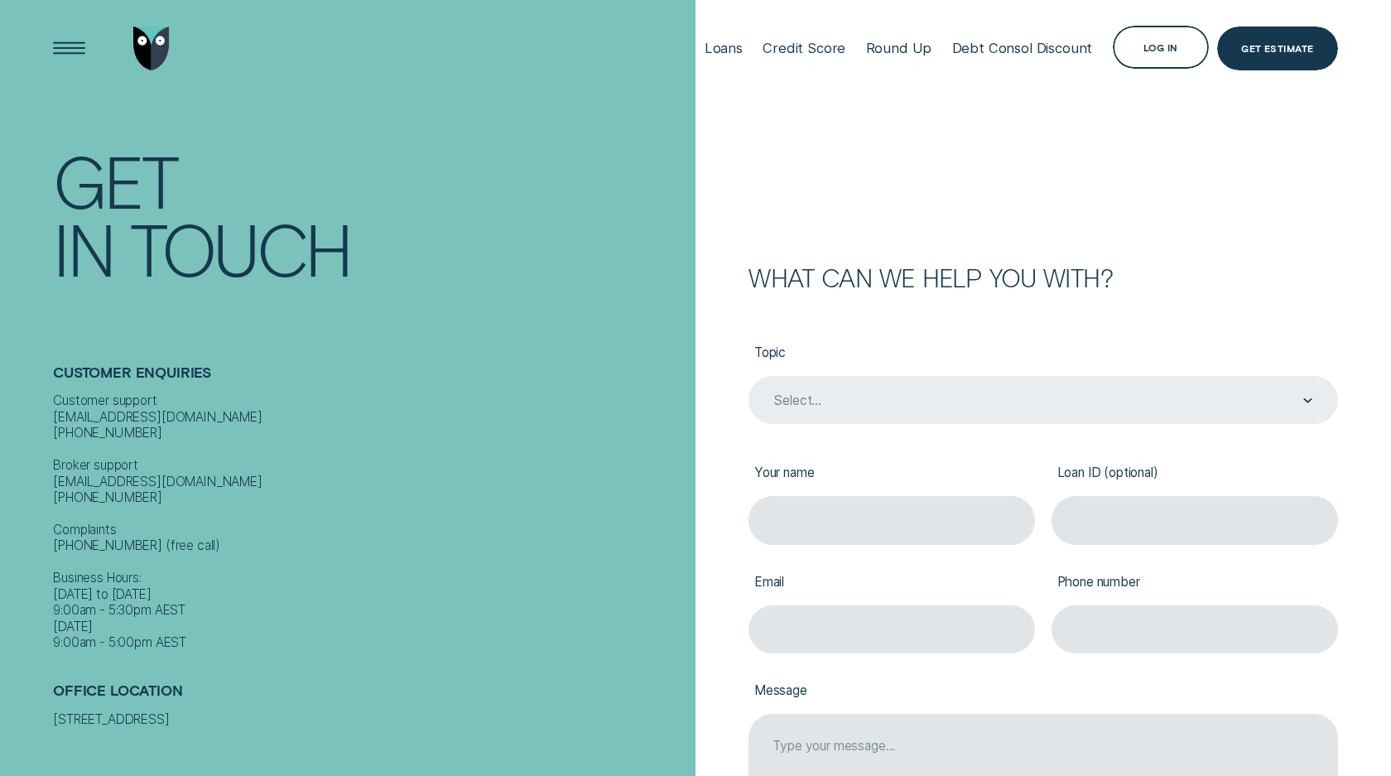
click at [822, 418] on div "Select..." at bounding box center [1042, 400] width 589 height 48
click at [699, 591] on div "What can we help you with? Topic Select... Your name Loan ID (optional) Email P…" at bounding box center [1042, 601] width 695 height 670
click at [916, 45] on div "Round Up" at bounding box center [899, 48] width 66 height 17
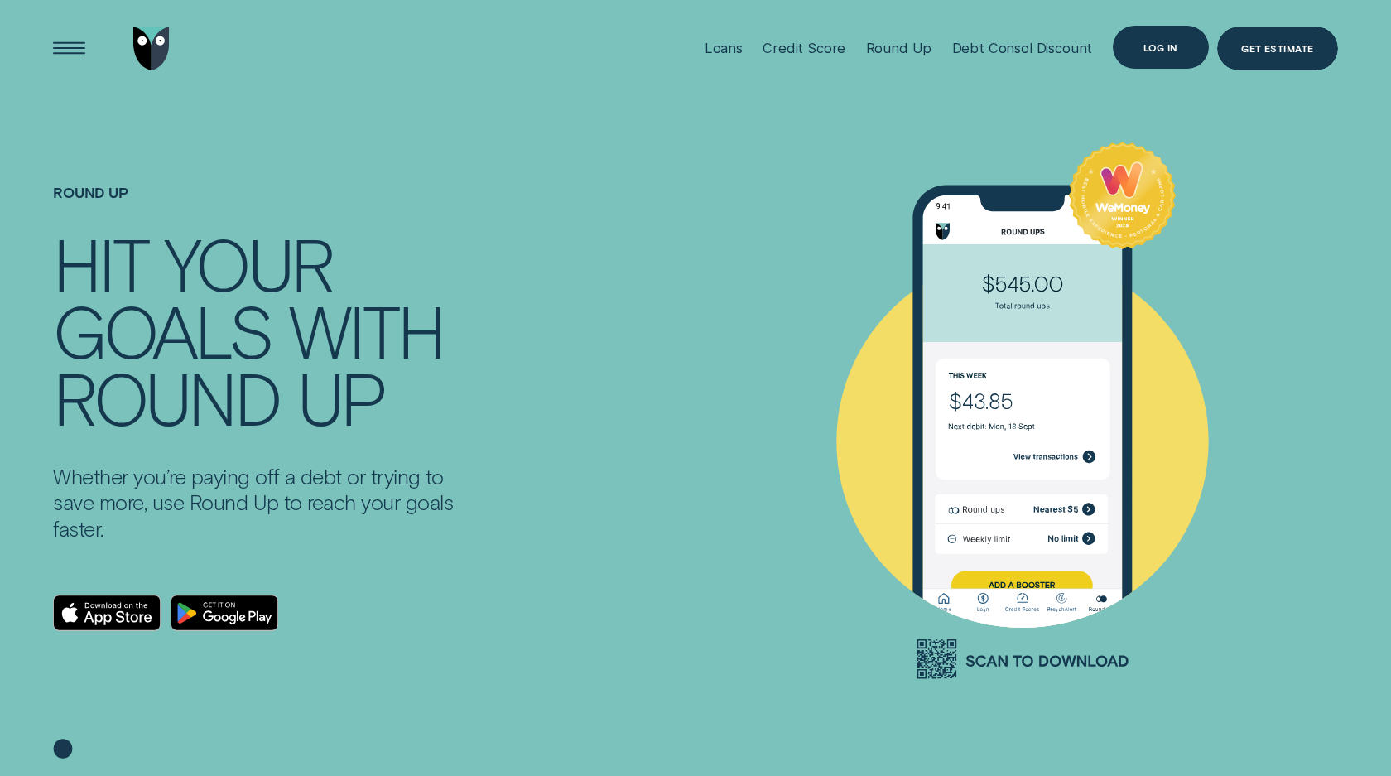
click at [1146, 58] on div "Log in" at bounding box center [1160, 48] width 97 height 44
